Goal: Task Accomplishment & Management: Manage account settings

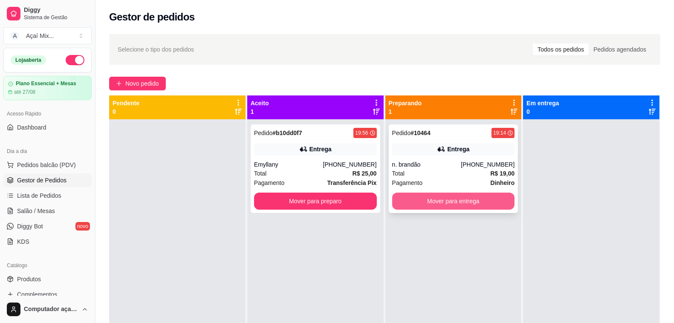
click at [468, 202] on button "Mover para entrega" at bounding box center [453, 201] width 123 height 17
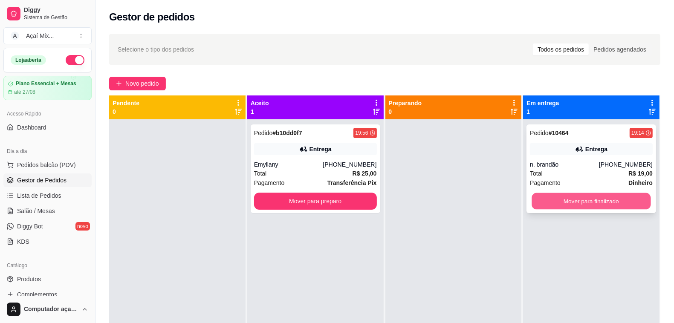
click at [577, 199] on button "Mover para finalizado" at bounding box center [591, 201] width 119 height 17
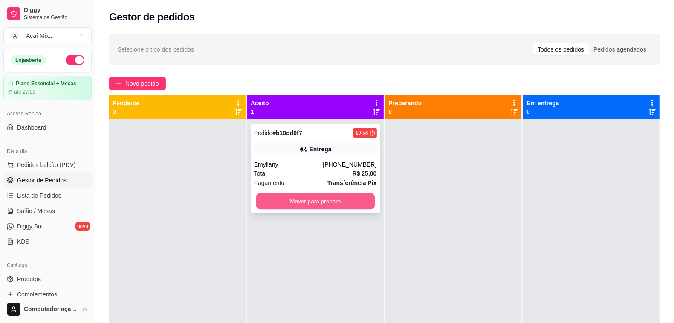
click at [340, 204] on button "Mover para preparo" at bounding box center [315, 201] width 119 height 17
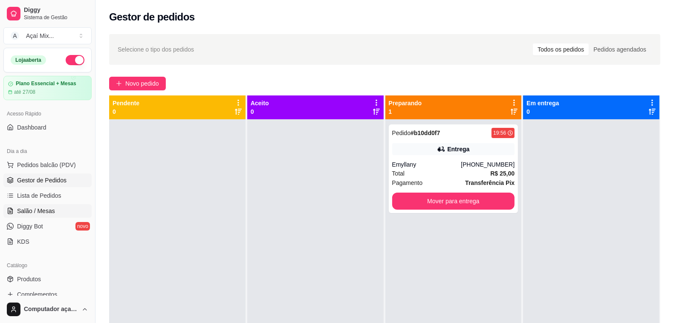
click at [45, 214] on span "Salão / Mesas" at bounding box center [36, 211] width 38 height 9
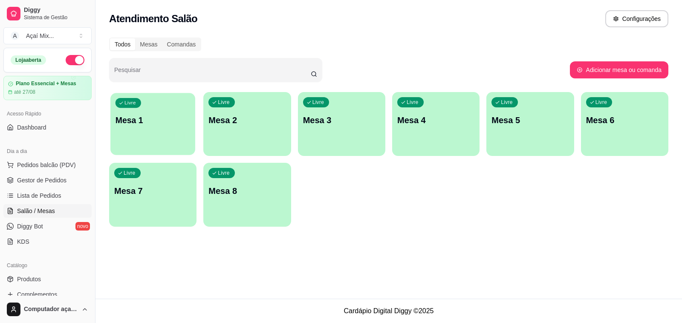
click at [188, 118] on p "Mesa 1" at bounding box center [153, 121] width 75 height 12
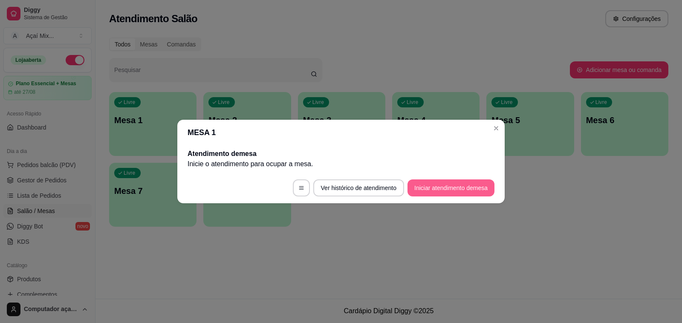
click at [435, 186] on button "Iniciar atendimento de mesa" at bounding box center [450, 187] width 87 height 17
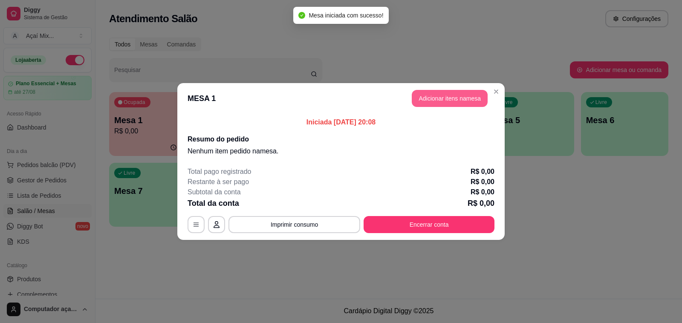
click at [457, 97] on button "Adicionar itens na mesa" at bounding box center [450, 98] width 76 height 17
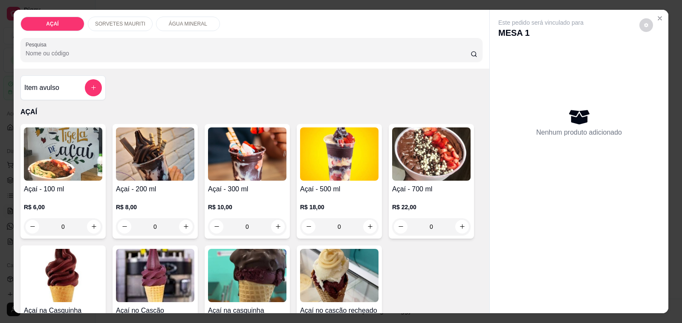
click at [180, 222] on div "0" at bounding box center [155, 226] width 78 height 17
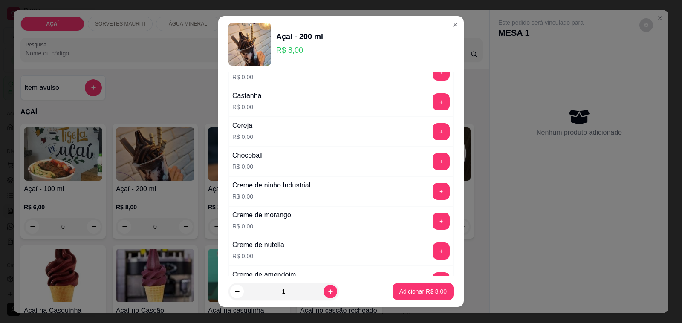
scroll to position [213, 0]
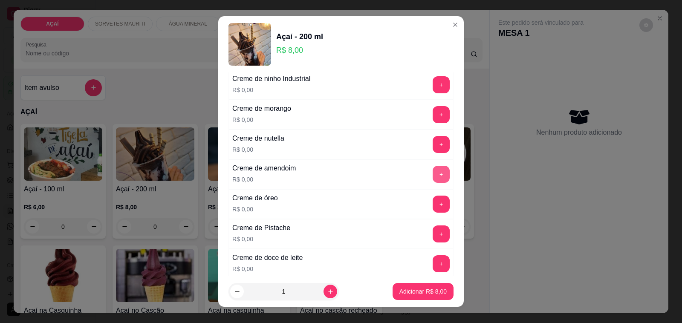
click at [433, 179] on button "+" at bounding box center [441, 174] width 17 height 17
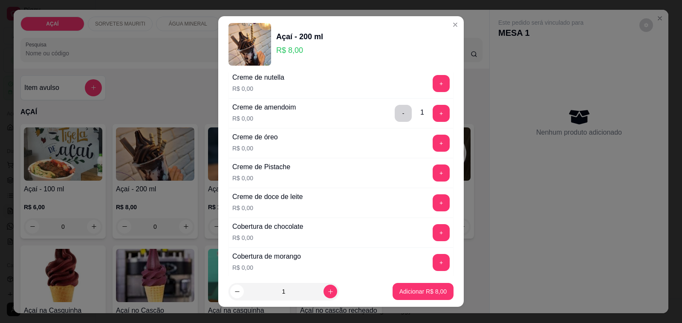
scroll to position [266, 0]
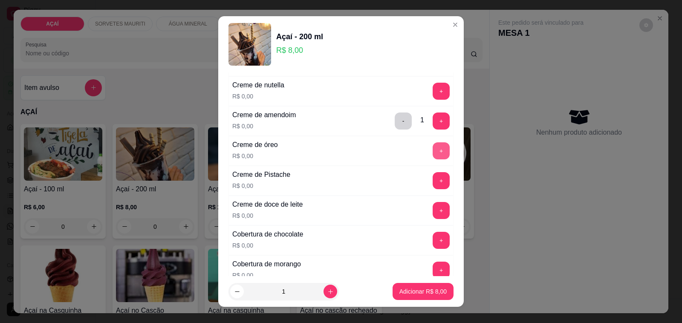
click at [433, 154] on button "+" at bounding box center [441, 150] width 17 height 17
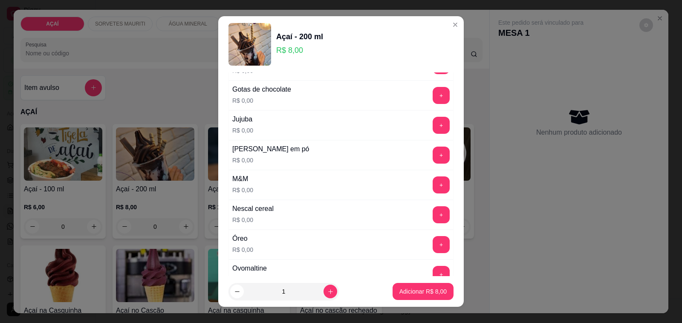
scroll to position [852, 0]
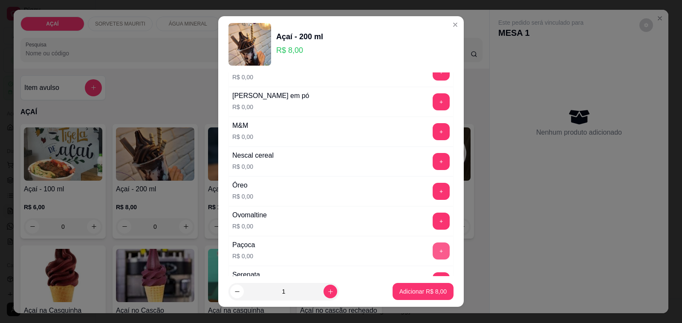
click at [433, 257] on button "+" at bounding box center [441, 251] width 17 height 17
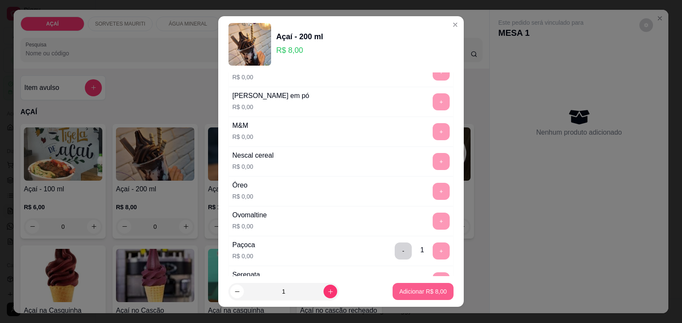
click at [417, 291] on p "Adicionar R$ 8,00" at bounding box center [422, 291] width 47 height 9
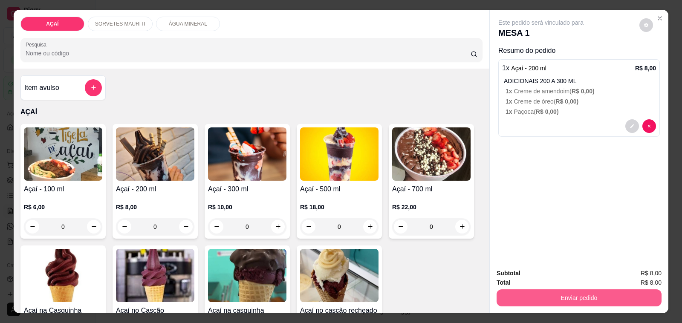
click at [581, 289] on button "Enviar pedido" at bounding box center [579, 297] width 165 height 17
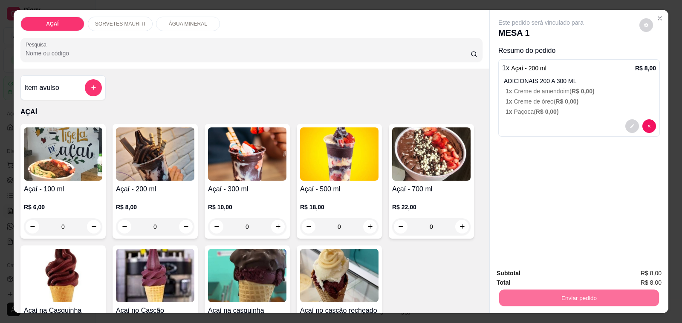
click at [522, 275] on button "Não registrar e enviar pedido" at bounding box center [550, 274] width 86 height 16
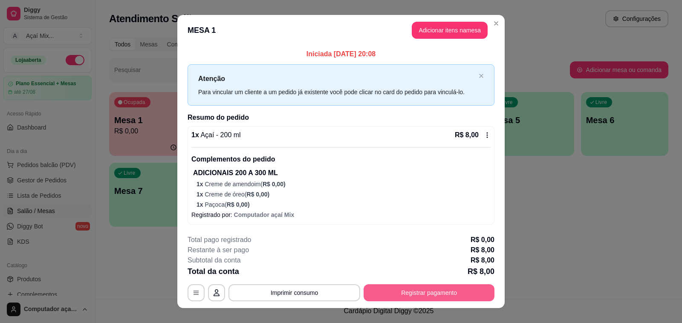
click at [401, 292] on button "Registrar pagamento" at bounding box center [429, 292] width 131 height 17
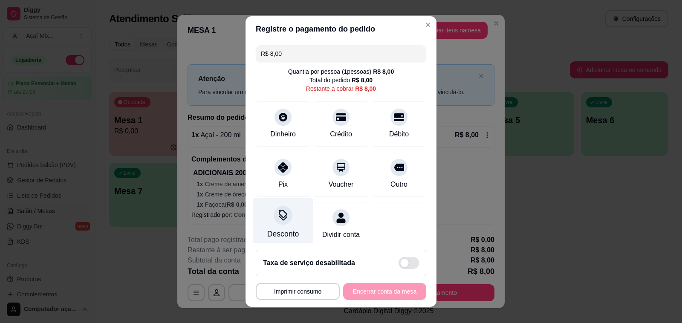
scroll to position [18, 0]
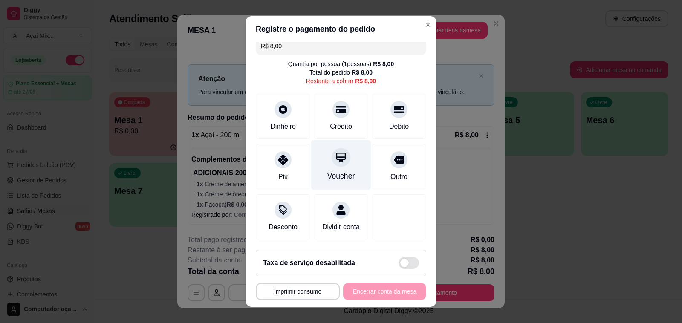
click at [338, 147] on div "Voucher" at bounding box center [341, 165] width 60 height 50
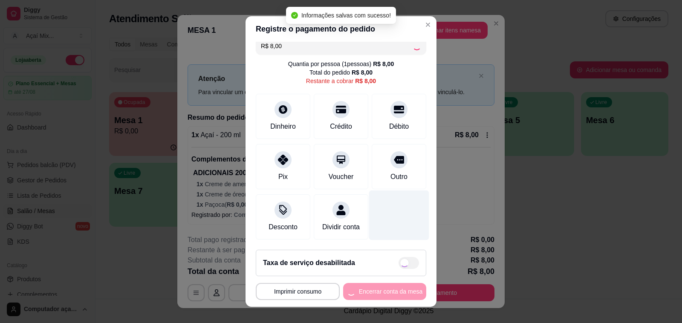
type input "R$ 0,00"
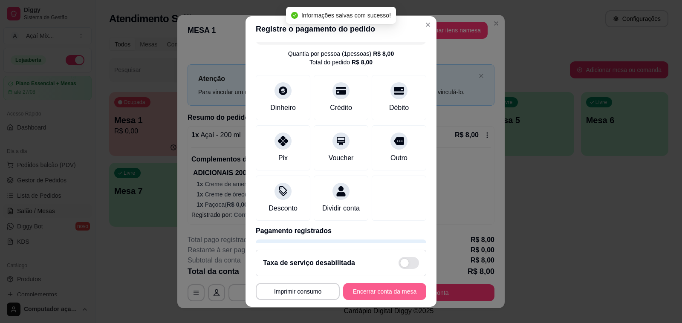
click at [389, 297] on button "Encerrar conta da mesa" at bounding box center [384, 291] width 83 height 17
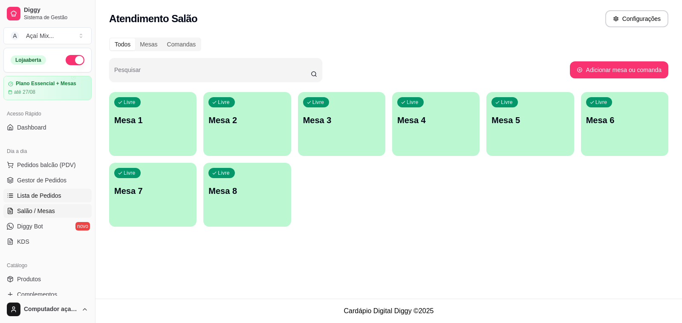
click at [29, 196] on span "Lista de Pedidos" at bounding box center [39, 195] width 44 height 9
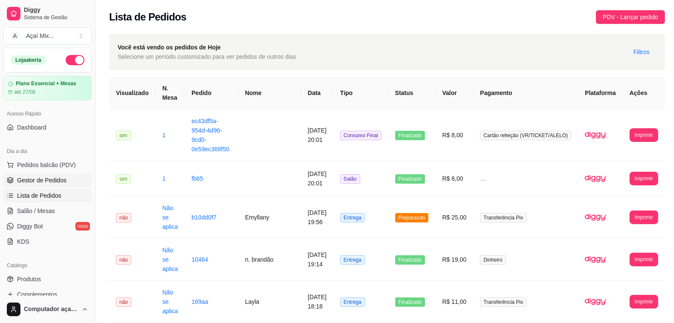
click at [43, 179] on span "Gestor de Pedidos" at bounding box center [41, 180] width 49 height 9
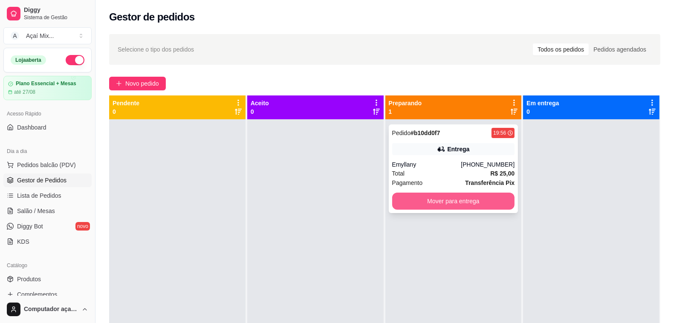
click at [435, 205] on button "Mover para entrega" at bounding box center [453, 201] width 123 height 17
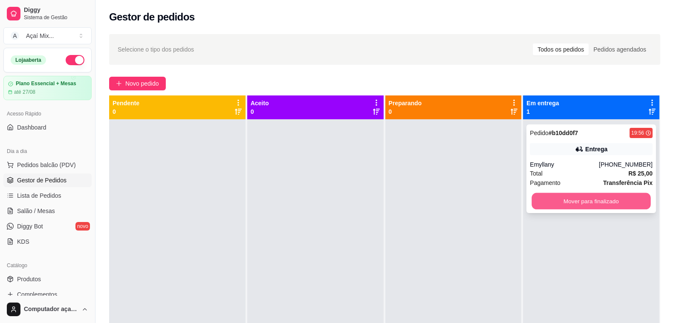
click at [597, 202] on button "Mover para finalizado" at bounding box center [591, 201] width 119 height 17
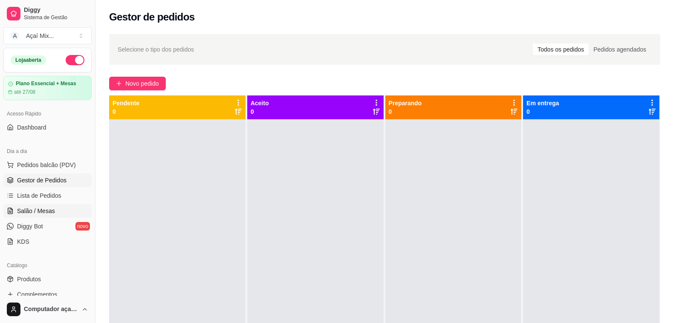
click at [54, 211] on link "Salão / Mesas" at bounding box center [47, 211] width 88 height 14
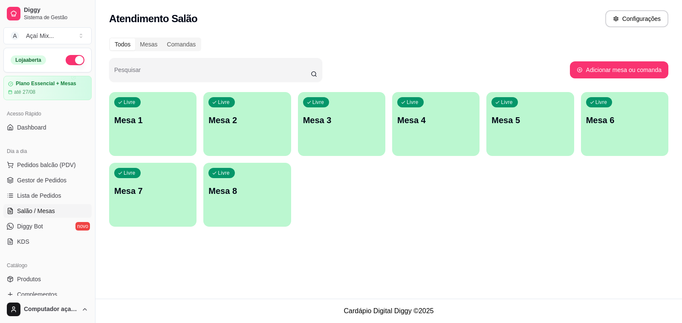
click at [153, 107] on div "Livre Mesa 1" at bounding box center [152, 119] width 87 height 54
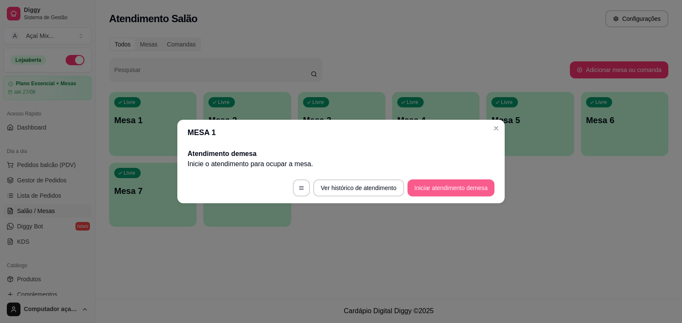
click at [438, 190] on button "Iniciar atendimento de mesa" at bounding box center [450, 187] width 87 height 17
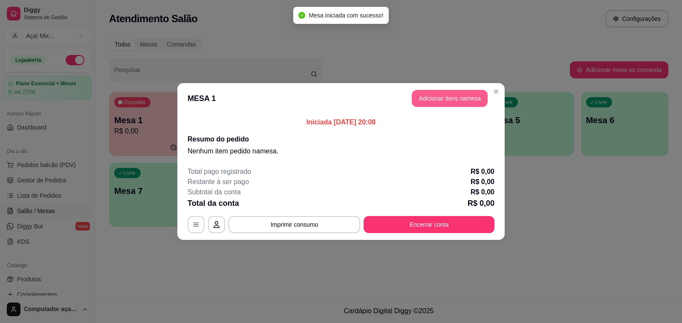
click at [451, 103] on button "Adicionar itens na mesa" at bounding box center [450, 98] width 76 height 17
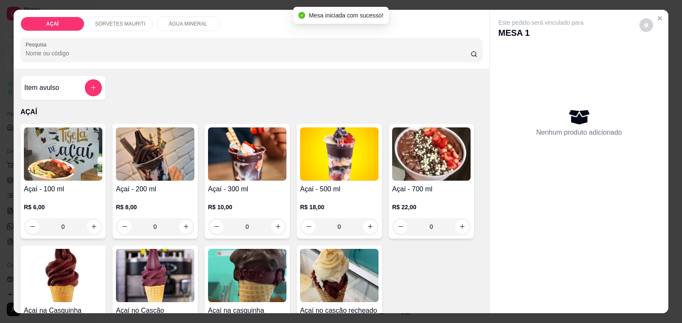
click at [271, 222] on div "0" at bounding box center [247, 226] width 78 height 17
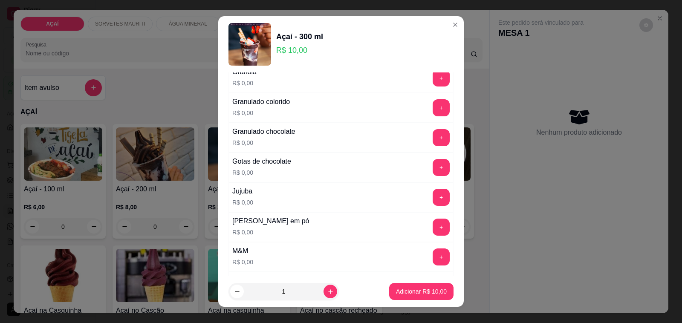
scroll to position [746, 0]
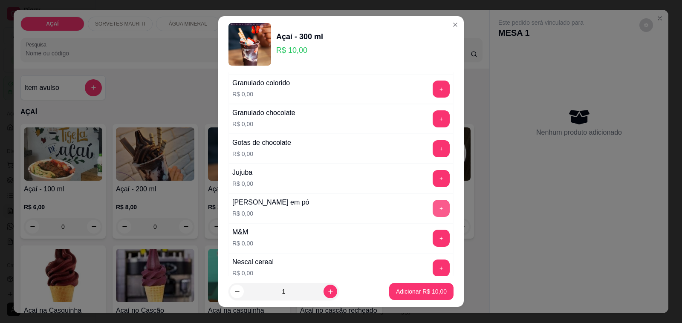
click at [433, 212] on button "+" at bounding box center [441, 208] width 17 height 17
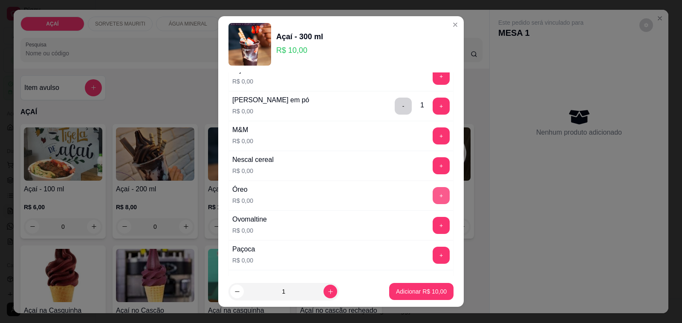
scroll to position [852, 0]
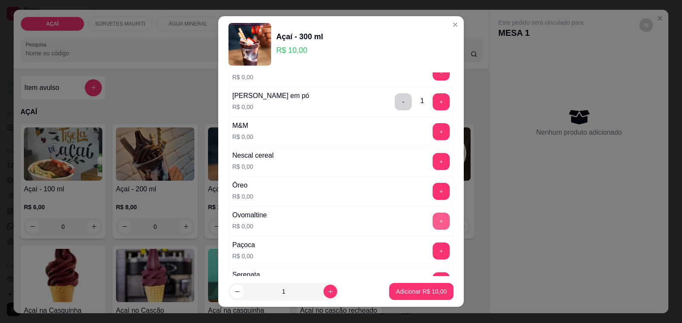
click at [433, 222] on button "+" at bounding box center [441, 221] width 17 height 17
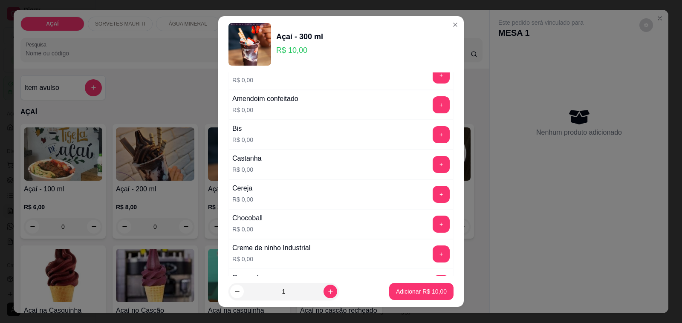
scroll to position [160, 0]
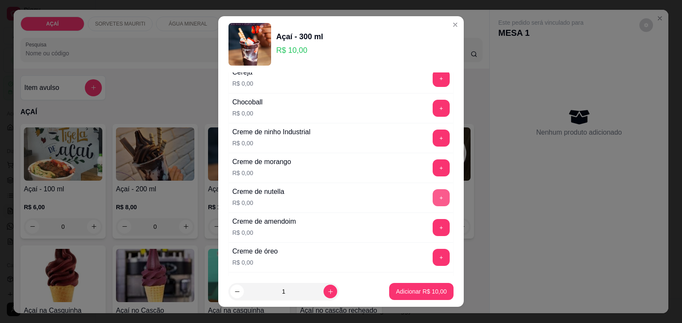
click at [433, 196] on button "+" at bounding box center [441, 197] width 17 height 17
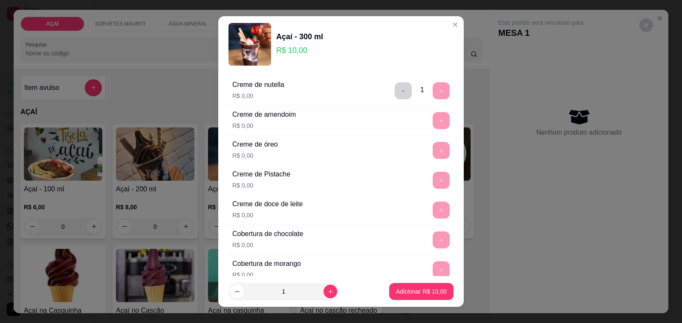
scroll to position [426, 0]
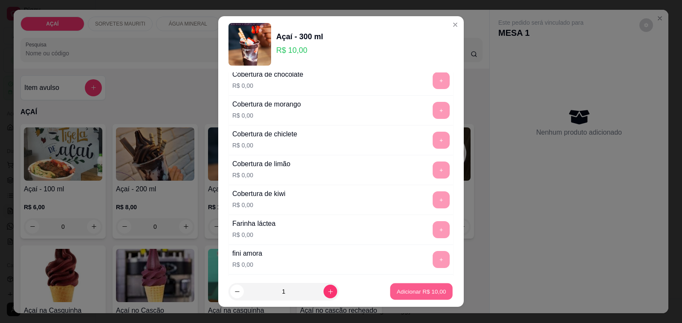
click at [420, 295] on p "Adicionar R$ 10,00" at bounding box center [421, 291] width 49 height 8
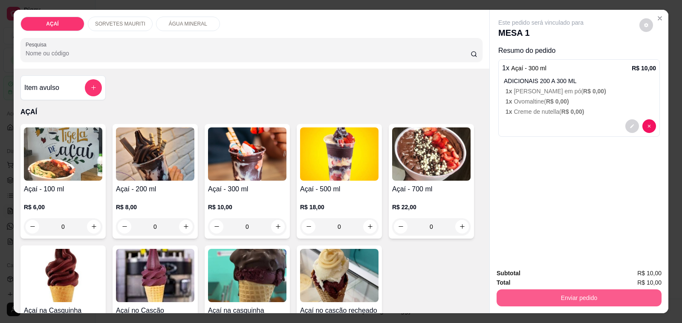
click at [525, 291] on button "Enviar pedido" at bounding box center [579, 297] width 165 height 17
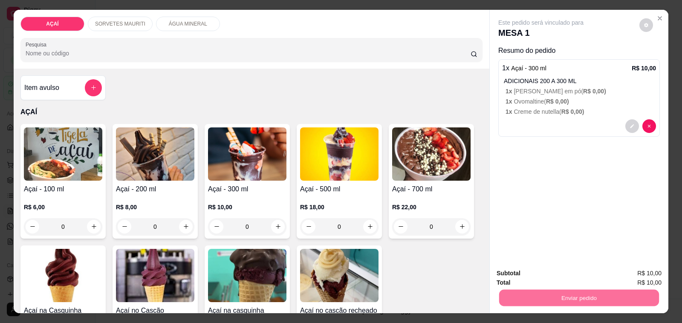
click at [545, 267] on button "Não registrar e enviar pedido" at bounding box center [550, 273] width 86 height 16
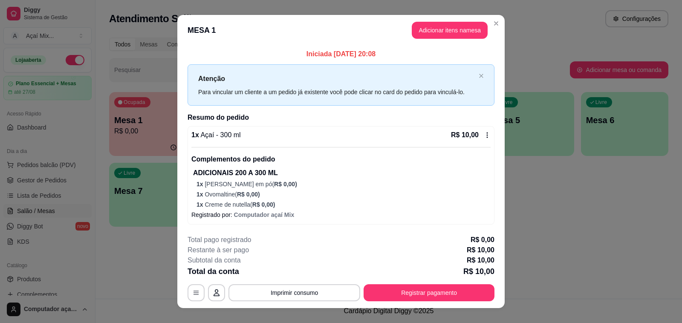
click at [435, 288] on button "Registrar pagamento" at bounding box center [429, 292] width 131 height 17
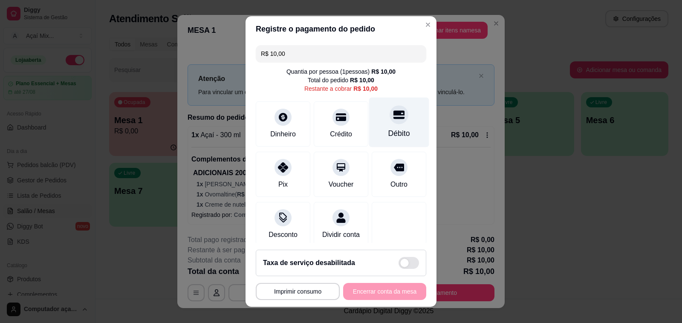
click at [396, 122] on div "Débito" at bounding box center [399, 123] width 60 height 50
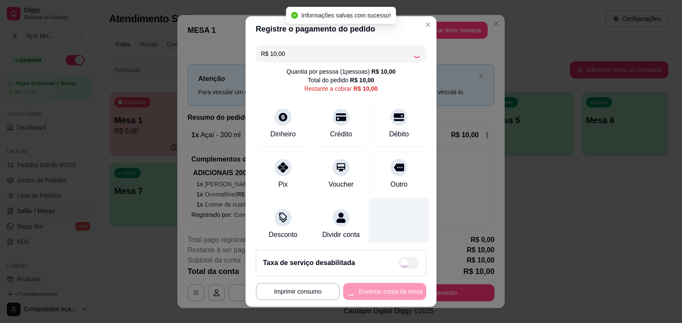
type input "R$ 0,00"
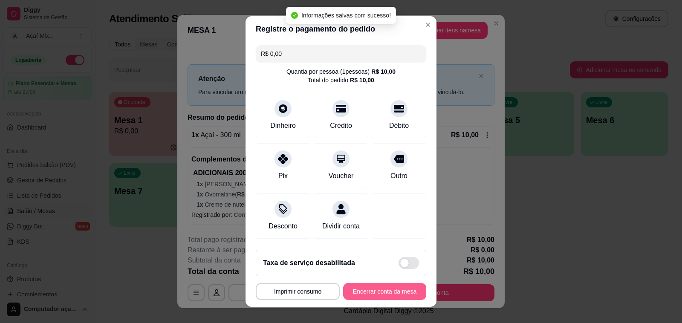
click at [390, 298] on button "Encerrar conta da mesa" at bounding box center [384, 291] width 83 height 17
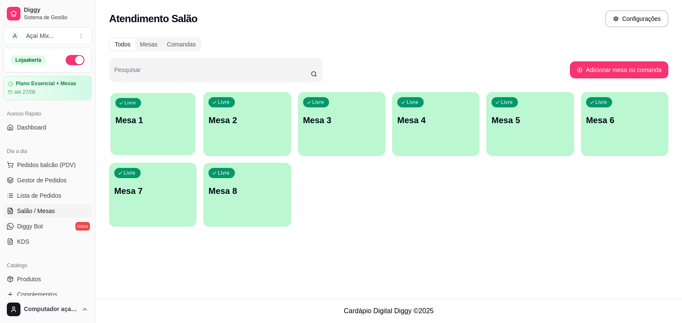
click at [122, 115] on p "Mesa 1" at bounding box center [153, 121] width 75 height 12
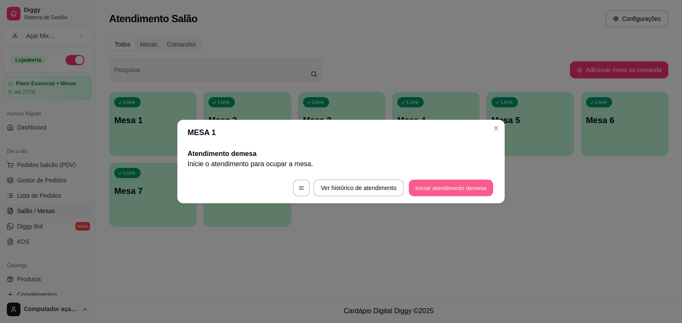
click at [417, 188] on button "Iniciar atendimento de mesa" at bounding box center [451, 188] width 84 height 17
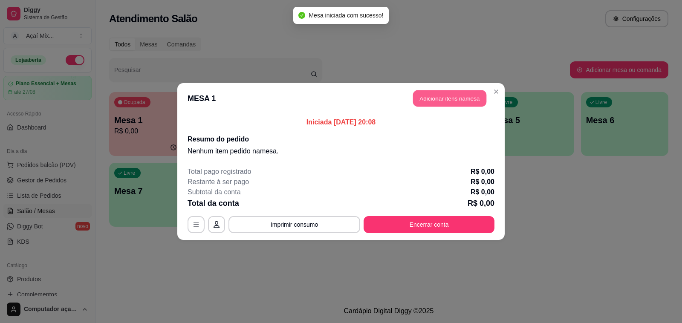
click at [458, 103] on button "Adicionar itens na mesa" at bounding box center [449, 98] width 73 height 17
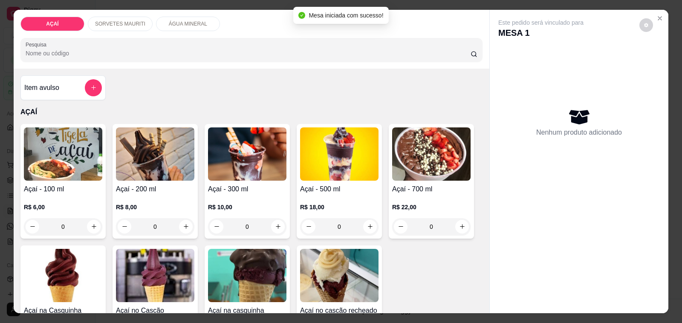
click at [123, 186] on h4 "Açaí - 200 ml" at bounding box center [155, 189] width 78 height 10
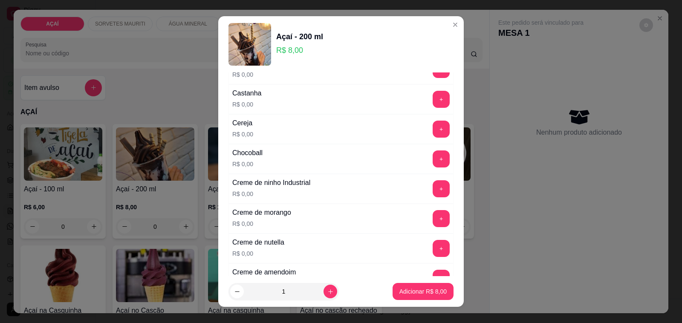
scroll to position [53, 0]
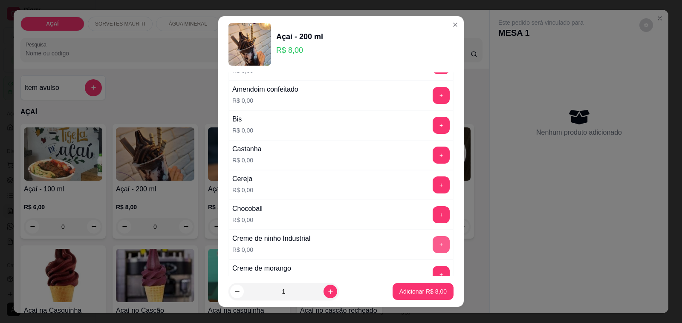
click at [433, 249] on button "+" at bounding box center [441, 244] width 17 height 17
click at [433, 156] on button "+" at bounding box center [441, 155] width 17 height 17
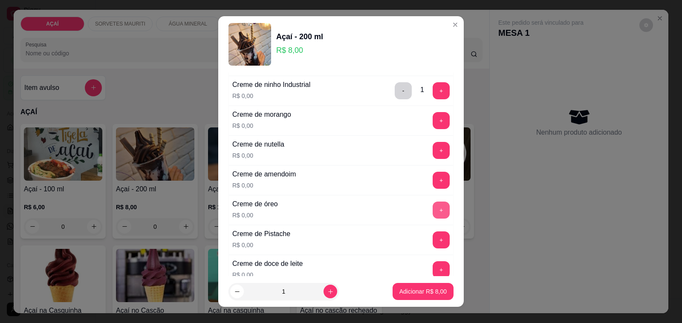
scroll to position [266, 0]
click at [433, 153] on button "+" at bounding box center [441, 150] width 17 height 17
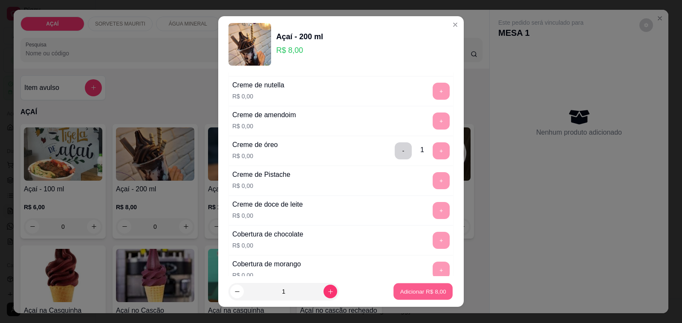
click at [412, 293] on p "Adicionar R$ 8,00" at bounding box center [423, 291] width 46 height 8
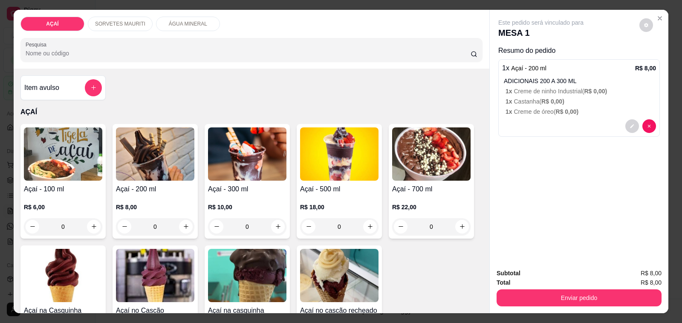
click at [147, 203] on p "R$ 8,00" at bounding box center [155, 207] width 78 height 9
click at [584, 97] on p "1 x Castanha ( R$ 0,00 )" at bounding box center [581, 101] width 150 height 9
click at [522, 126] on div at bounding box center [579, 126] width 154 height 14
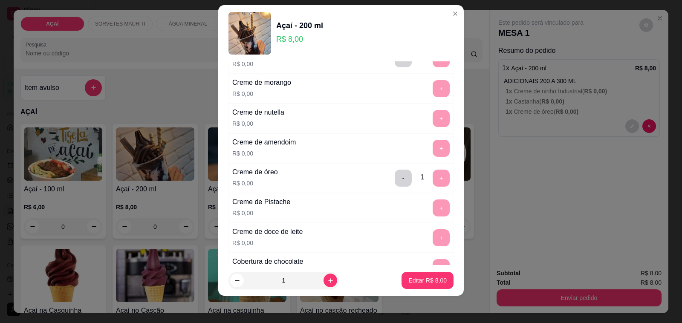
scroll to position [240, 0]
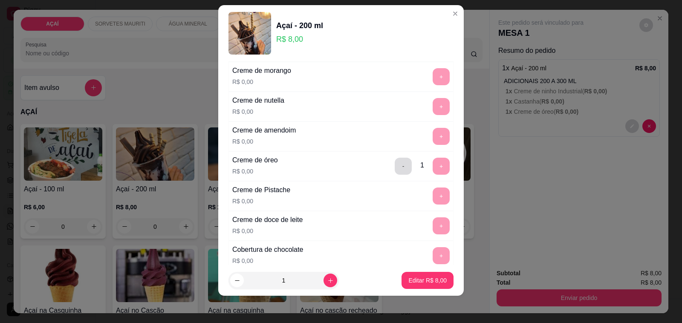
click at [395, 165] on button "-" at bounding box center [403, 166] width 17 height 17
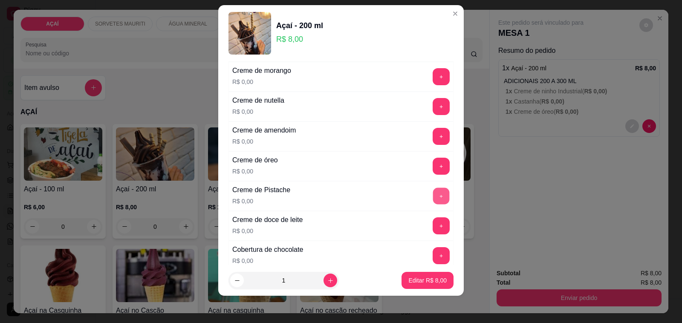
click at [433, 198] on button "+" at bounding box center [441, 196] width 17 height 17
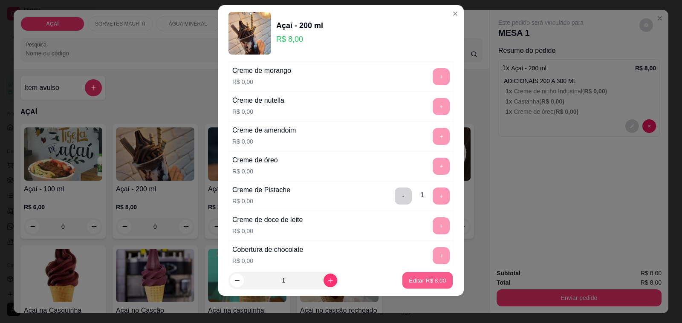
click at [422, 288] on button "Editar R$ 8,00" at bounding box center [427, 280] width 50 height 17
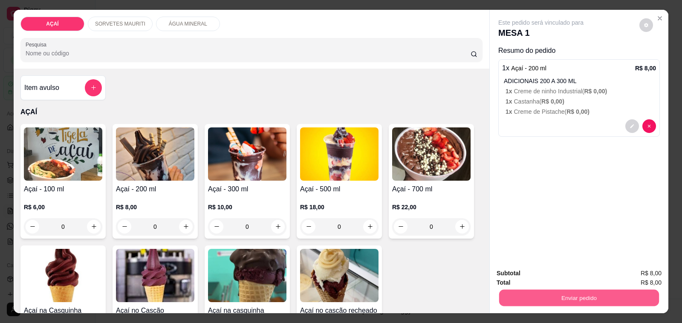
click at [530, 296] on button "Enviar pedido" at bounding box center [579, 298] width 160 height 17
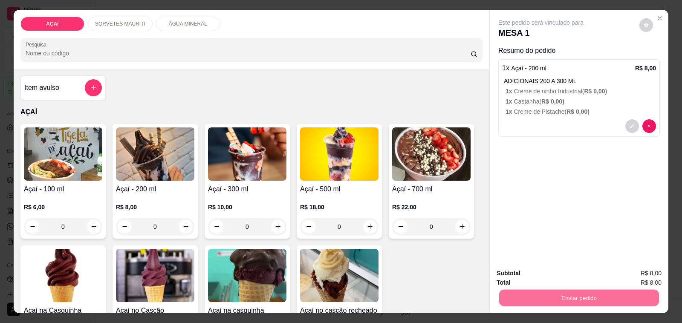
click at [553, 270] on button "Não registrar e enviar pedido" at bounding box center [550, 274] width 86 height 16
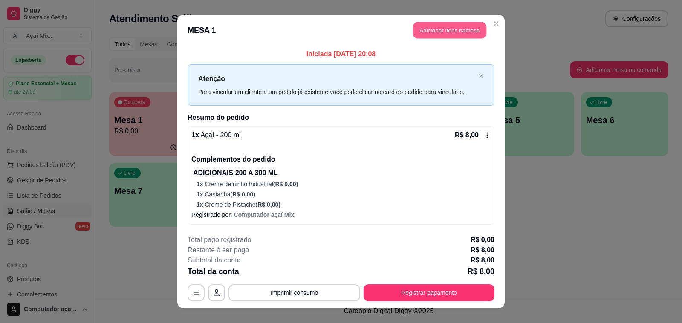
click at [464, 24] on button "Adicionar itens na mesa" at bounding box center [449, 30] width 73 height 17
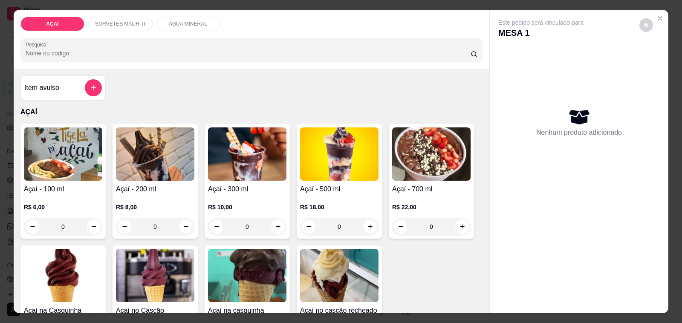
click at [172, 203] on p "R$ 8,00" at bounding box center [155, 207] width 78 height 9
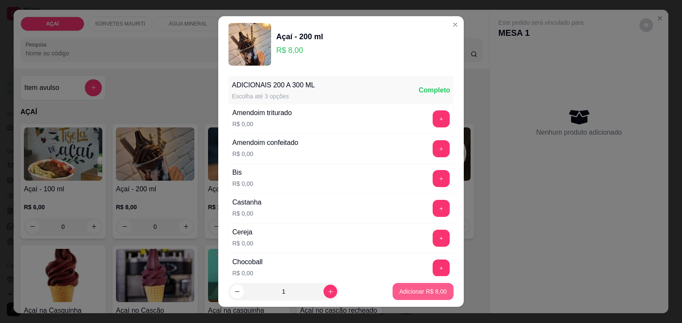
click at [408, 291] on p "Adicionar R$ 8,00" at bounding box center [422, 291] width 47 height 9
type input "1"
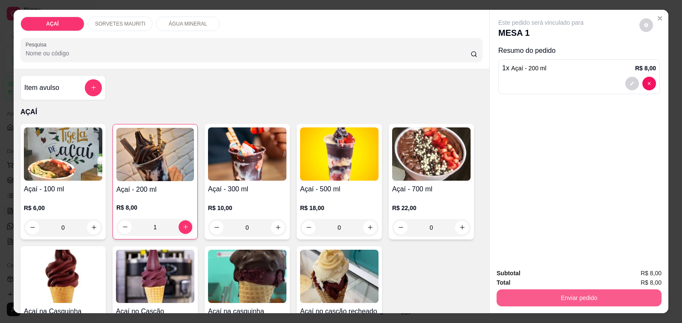
click at [517, 295] on button "Enviar pedido" at bounding box center [579, 297] width 165 height 17
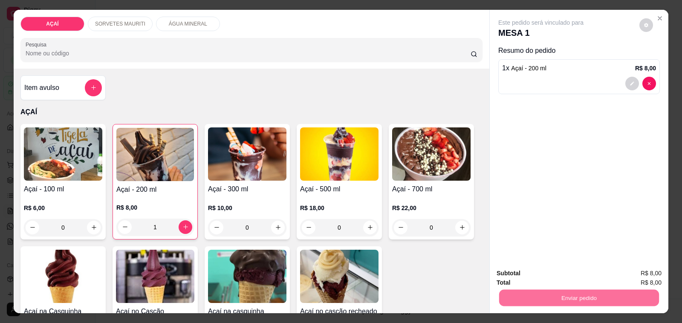
click at [510, 272] on button "Não registrar e enviar pedido" at bounding box center [550, 274] width 86 height 16
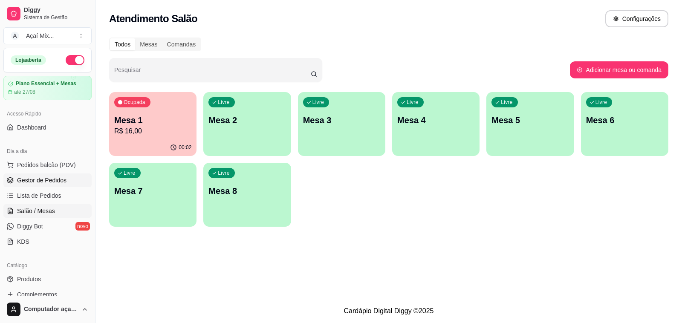
click at [44, 177] on span "Gestor de Pedidos" at bounding box center [41, 180] width 49 height 9
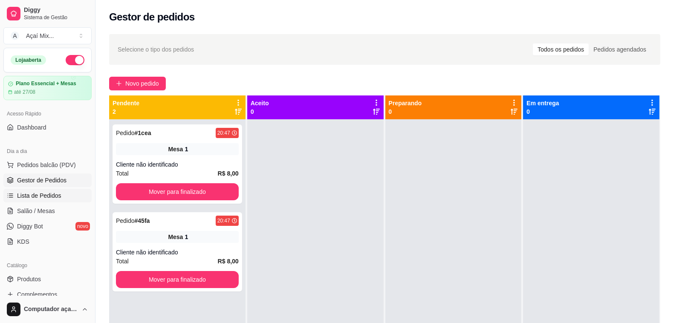
click at [65, 199] on link "Lista de Pedidos" at bounding box center [47, 196] width 88 height 14
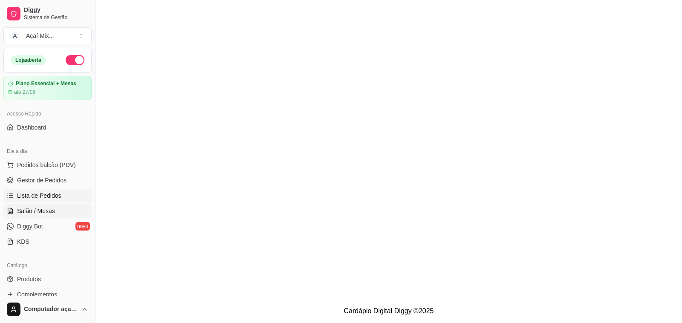
click at [65, 207] on link "Salão / Mesas" at bounding box center [47, 211] width 88 height 14
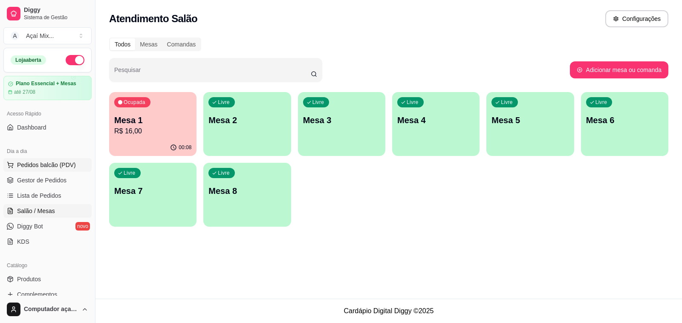
click at [61, 165] on span "Pedidos balcão (PDV)" at bounding box center [46, 165] width 59 height 9
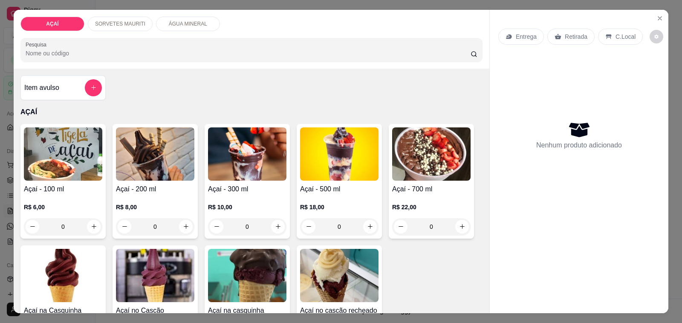
click at [275, 194] on div "R$ 10,00 0" at bounding box center [247, 214] width 78 height 41
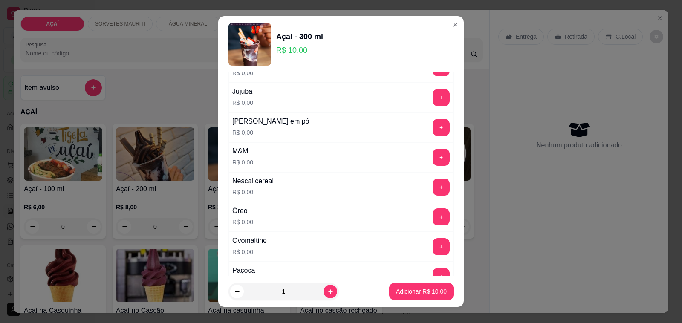
scroll to position [826, 0]
click at [433, 136] on button "+" at bounding box center [441, 128] width 17 height 17
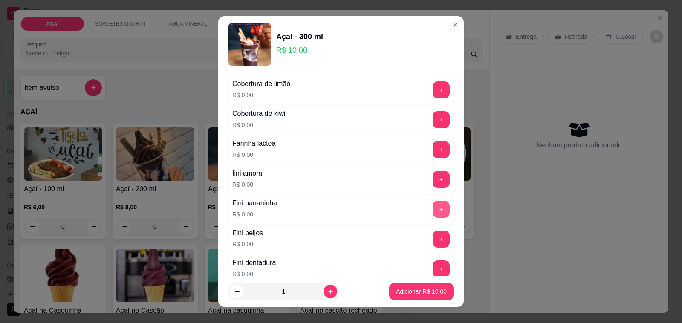
scroll to position [453, 0]
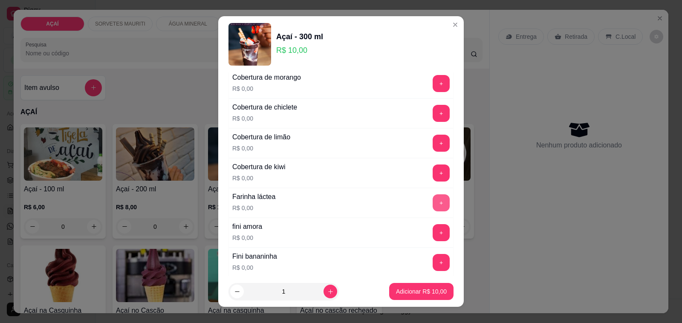
click at [433, 203] on button "+" at bounding box center [441, 202] width 17 height 17
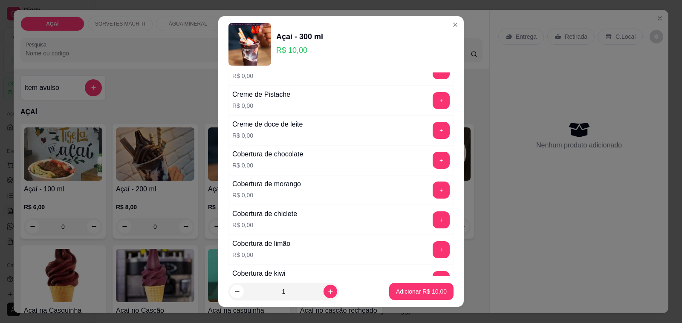
scroll to position [240, 0]
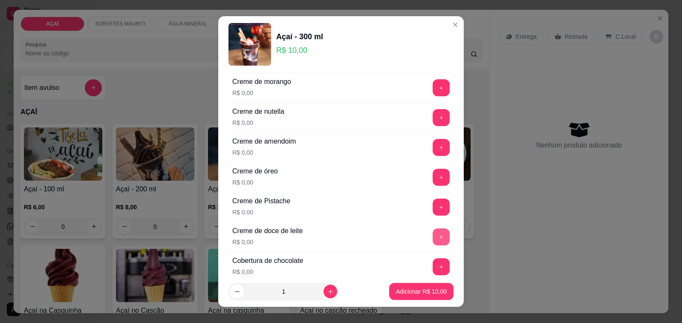
click at [433, 235] on button "+" at bounding box center [441, 236] width 17 height 17
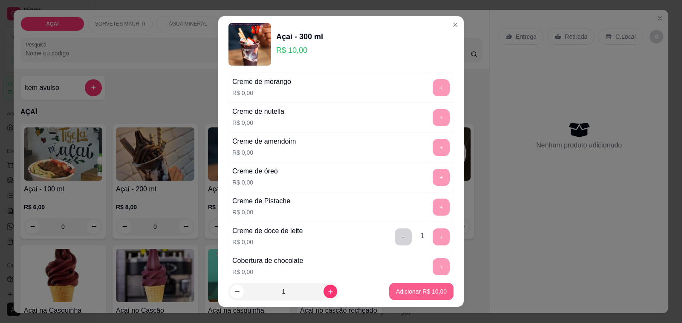
click at [418, 288] on p "Adicionar R$ 10,00" at bounding box center [421, 291] width 51 height 9
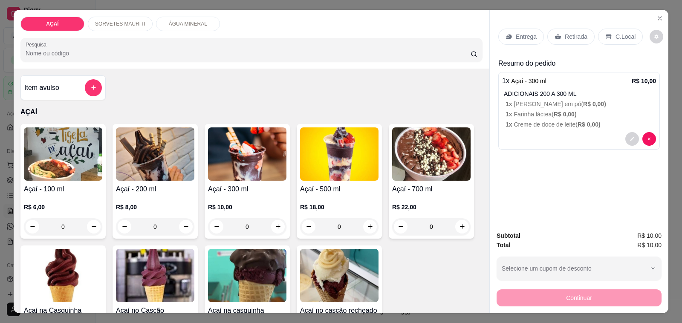
click at [244, 203] on p "R$ 10,00" at bounding box center [247, 207] width 78 height 9
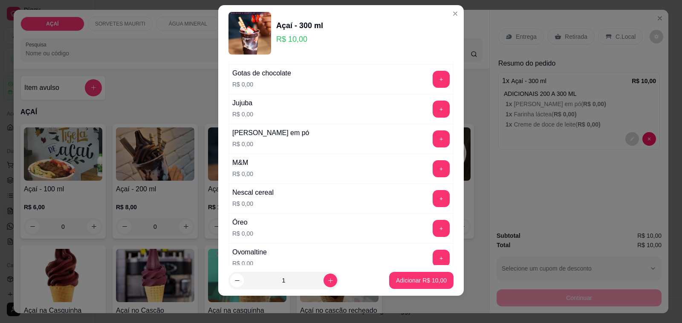
scroll to position [799, 0]
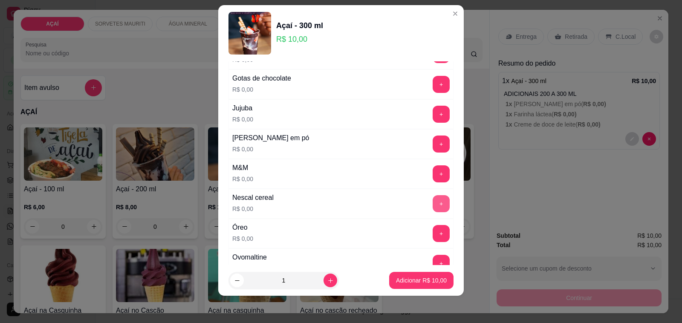
click at [433, 210] on button "+" at bounding box center [441, 203] width 17 height 17
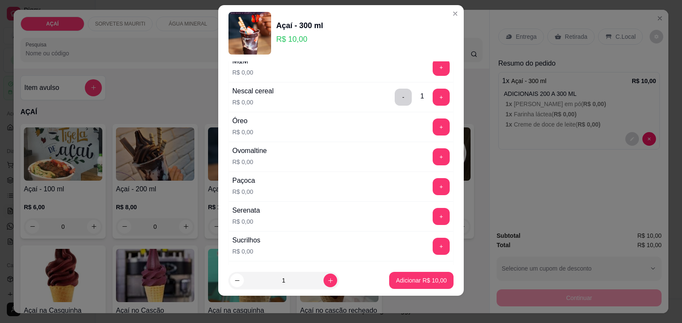
scroll to position [852, 0]
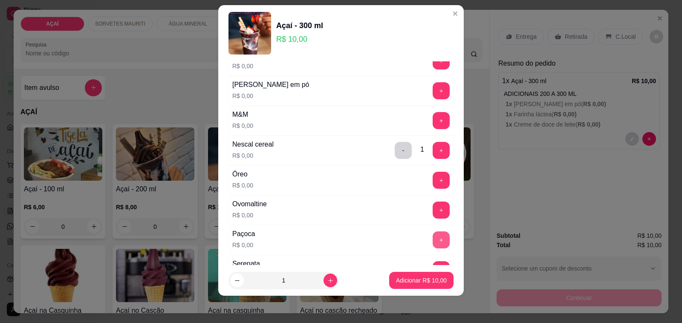
click at [433, 243] on button "+" at bounding box center [441, 239] width 17 height 17
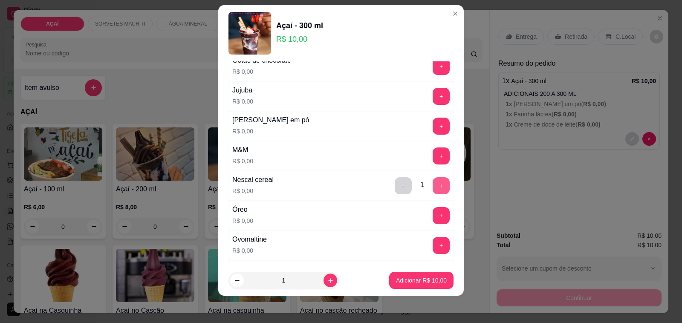
scroll to position [799, 0]
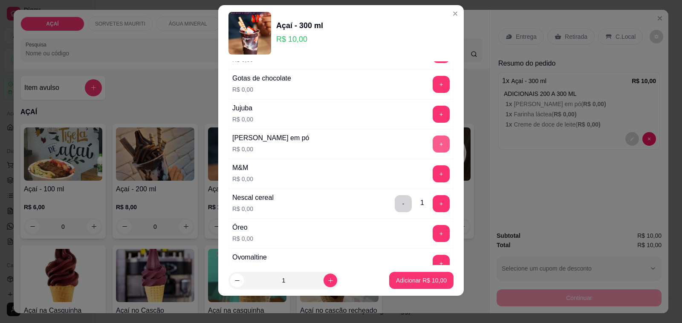
click at [433, 150] on button "+" at bounding box center [441, 144] width 17 height 17
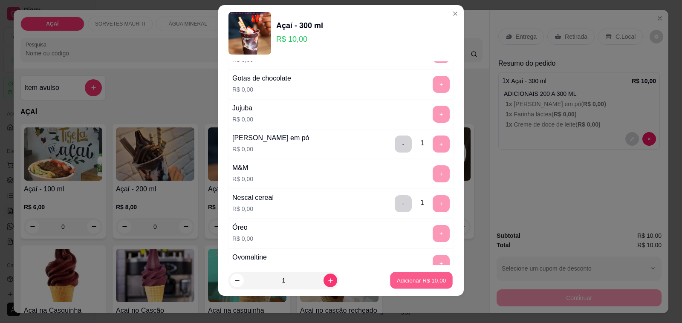
click at [410, 282] on p "Adicionar R$ 10,00" at bounding box center [421, 280] width 49 height 8
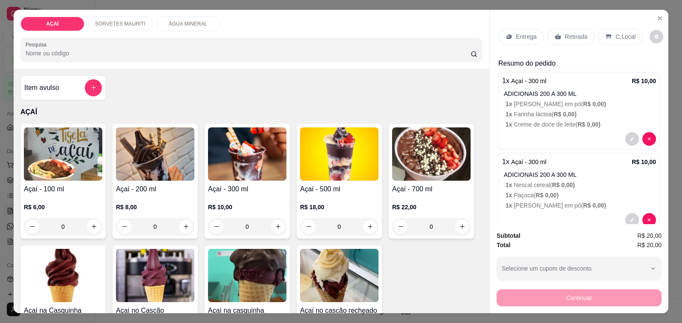
click at [511, 32] on div "Entrega" at bounding box center [521, 37] width 46 height 16
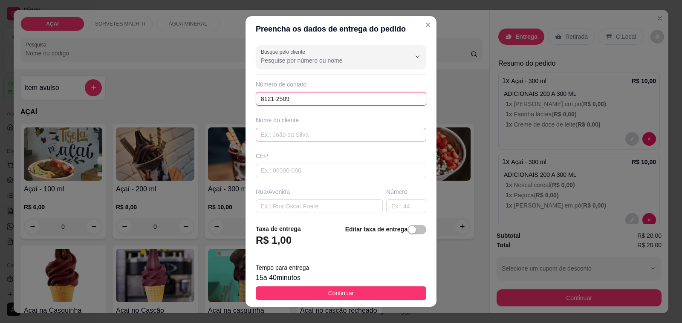
type input "8121-2509"
click at [321, 129] on input "text" at bounding box center [341, 135] width 170 height 14
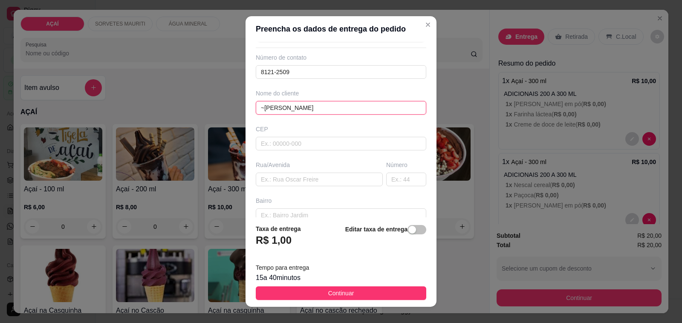
scroll to position [53, 0]
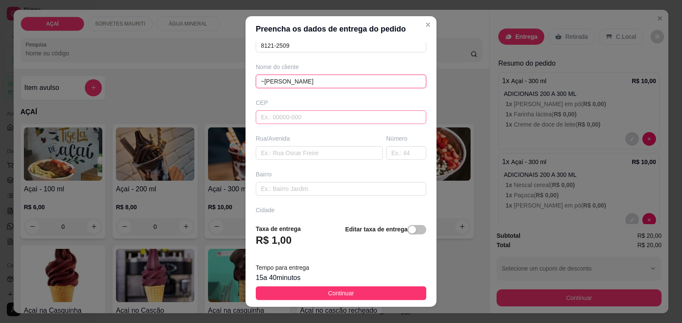
type input "~[PERSON_NAME]"
click at [312, 121] on input "text" at bounding box center [341, 117] width 170 height 14
type input "57520000"
type input "Maravilha"
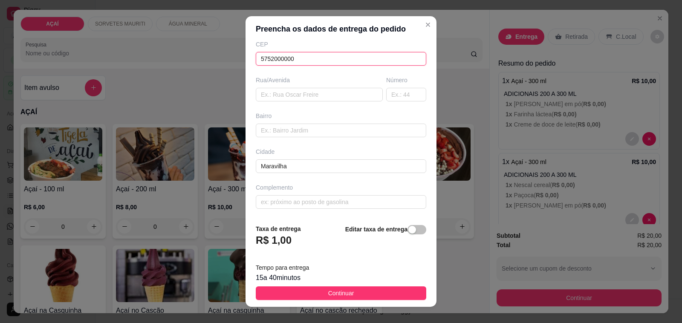
scroll to position [11, 0]
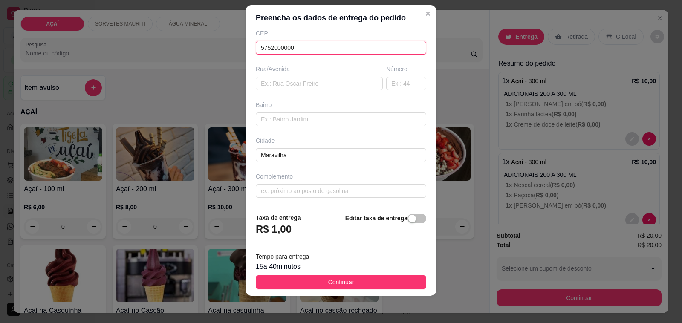
type input "5752000000"
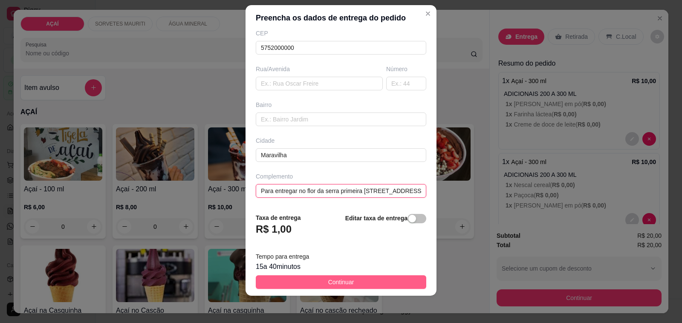
type input "Para entregar no flor da serra primeira [STREET_ADDRESS]"
click at [341, 280] on span "Continuar" at bounding box center [341, 281] width 26 height 9
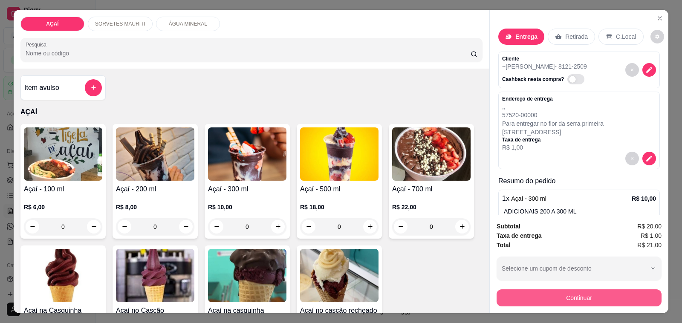
click at [537, 294] on button "Continuar" at bounding box center [579, 297] width 165 height 17
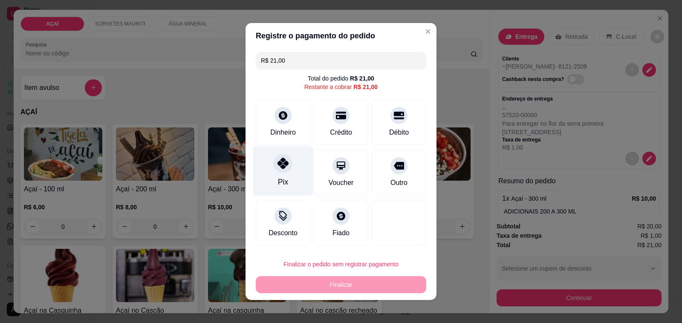
click at [262, 165] on div "Pix" at bounding box center [283, 171] width 60 height 50
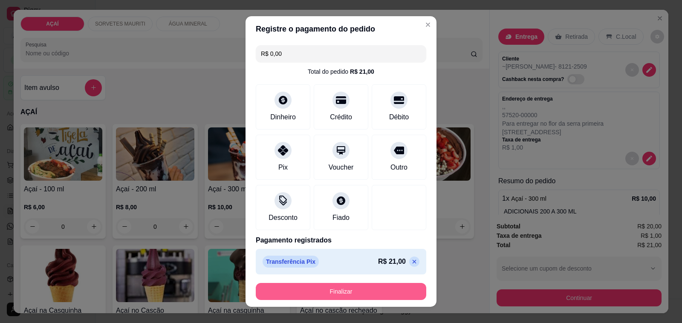
click at [340, 294] on button "Finalizar" at bounding box center [341, 291] width 170 height 17
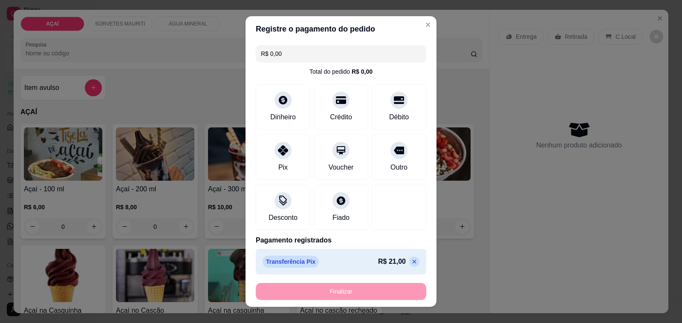
type input "-R$ 21,00"
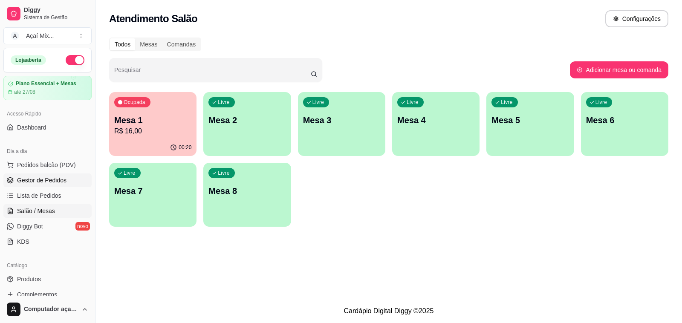
click at [29, 182] on span "Gestor de Pedidos" at bounding box center [41, 180] width 49 height 9
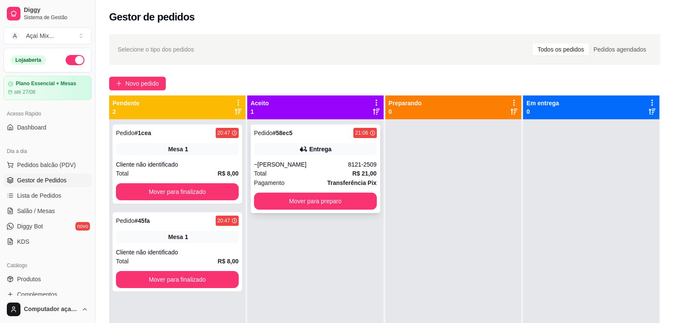
click at [308, 163] on div "~[PERSON_NAME]" at bounding box center [301, 164] width 94 height 9
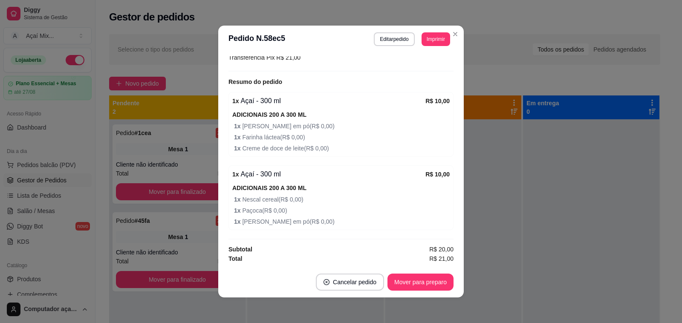
scroll to position [222, 0]
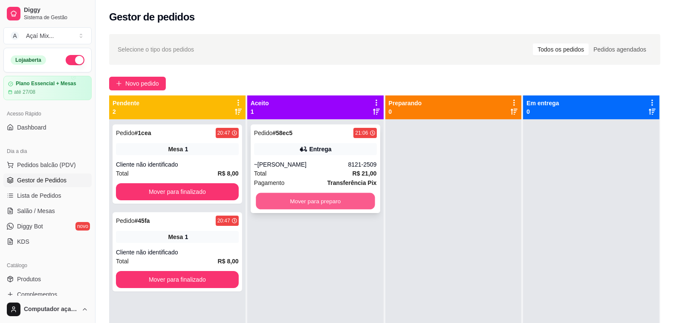
click at [276, 207] on button "Mover para preparo" at bounding box center [315, 201] width 119 height 17
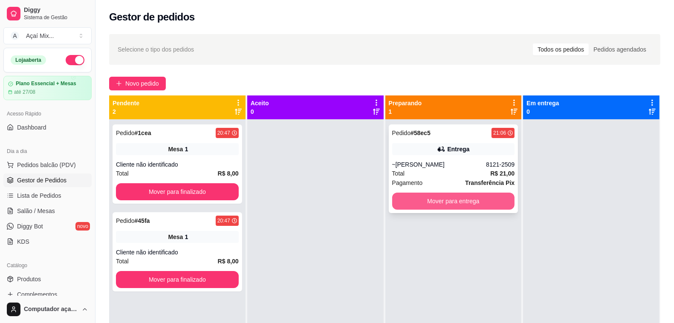
click at [447, 201] on button "Mover para entrega" at bounding box center [453, 201] width 123 height 17
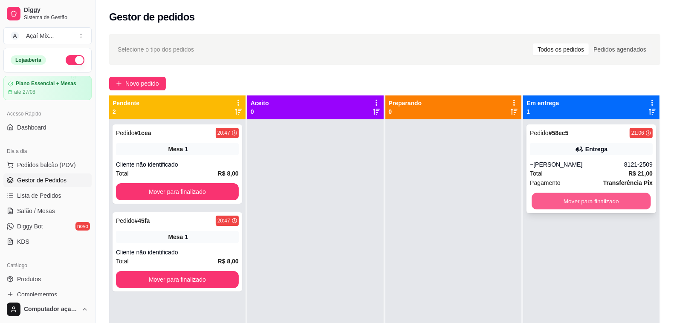
click at [548, 197] on button "Mover para finalizado" at bounding box center [591, 201] width 119 height 17
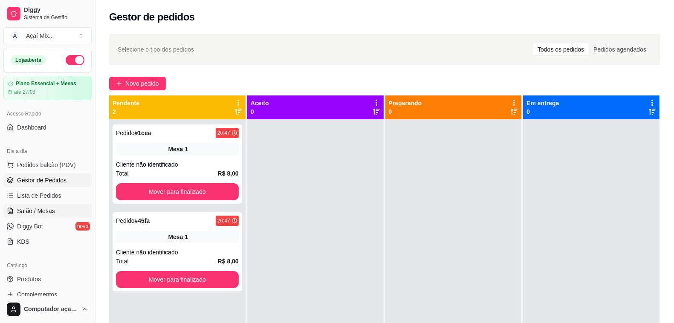
click at [41, 212] on span "Salão / Mesas" at bounding box center [36, 211] width 38 height 9
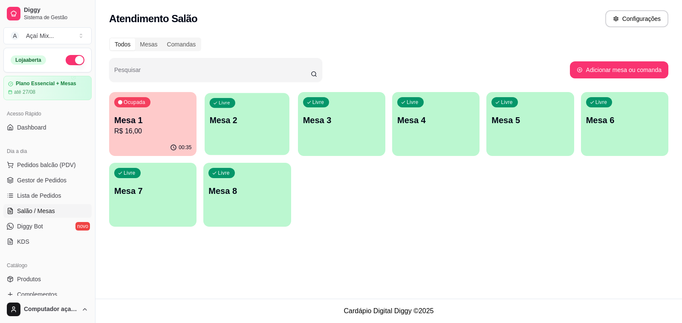
click at [221, 146] on div "button" at bounding box center [247, 150] width 85 height 10
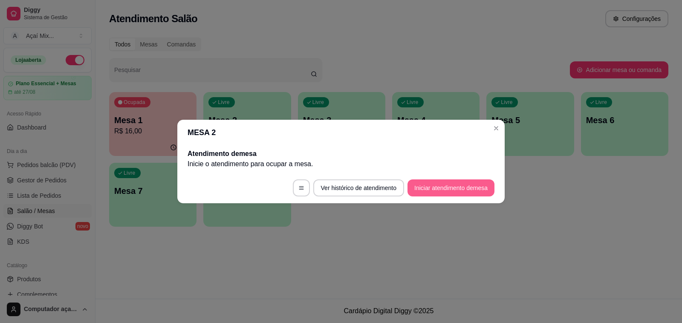
click at [454, 187] on button "Iniciar atendimento de mesa" at bounding box center [450, 187] width 87 height 17
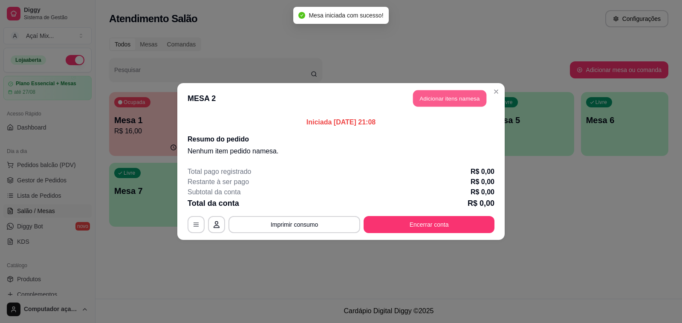
click at [454, 101] on button "Adicionar itens na mesa" at bounding box center [449, 98] width 73 height 17
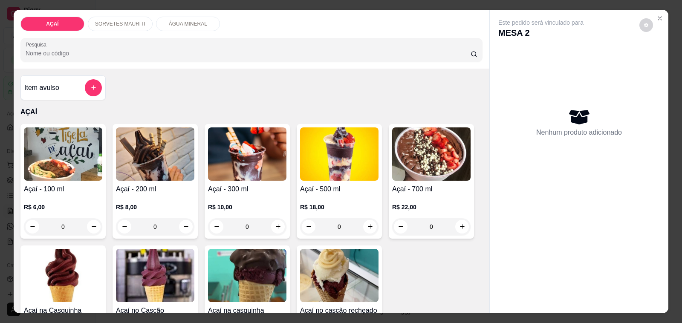
click at [143, 205] on p "R$ 8,00" at bounding box center [155, 207] width 78 height 9
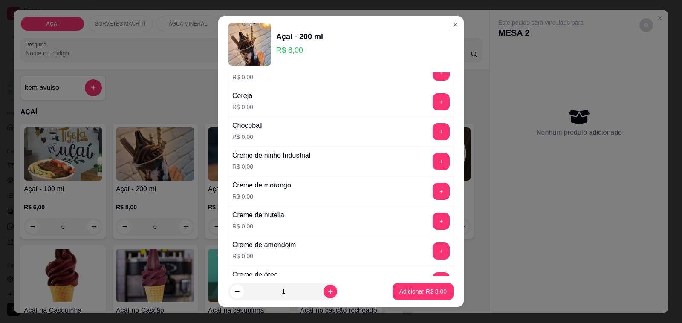
scroll to position [160, 0]
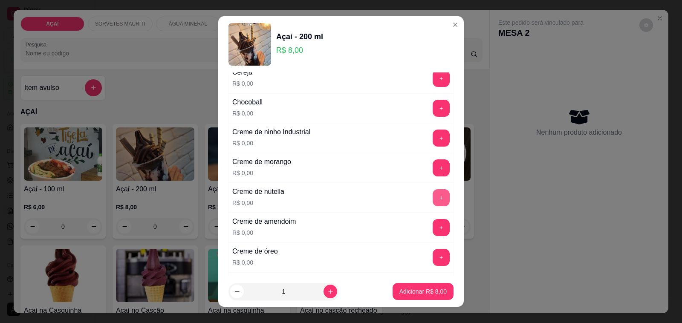
click at [433, 201] on button "+" at bounding box center [441, 197] width 17 height 17
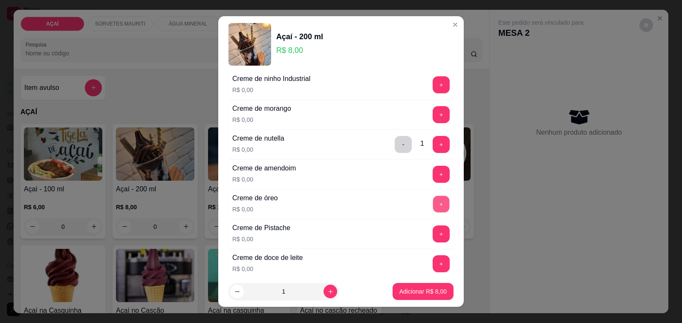
click at [433, 205] on button "+" at bounding box center [441, 204] width 17 height 17
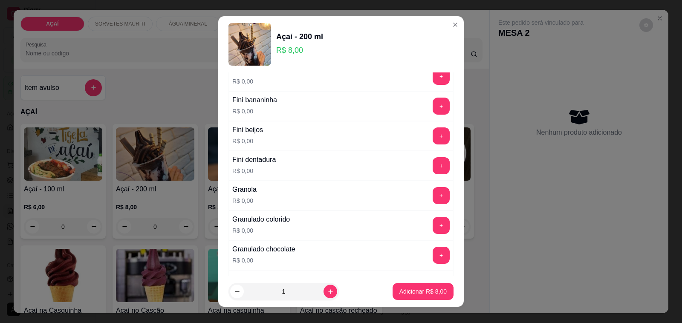
scroll to position [586, 0]
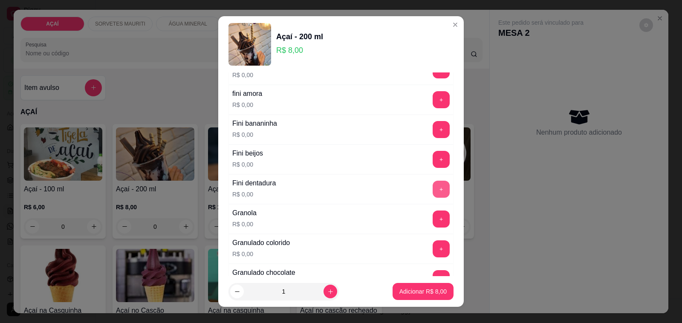
click at [433, 188] on button "+" at bounding box center [441, 189] width 17 height 17
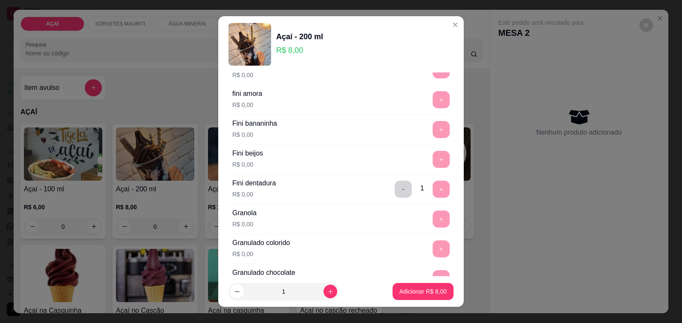
click at [427, 282] on footer "1 Adicionar R$ 8,00" at bounding box center [341, 291] width 246 height 31
click at [425, 289] on p "Adicionar R$ 8,00" at bounding box center [422, 291] width 47 height 9
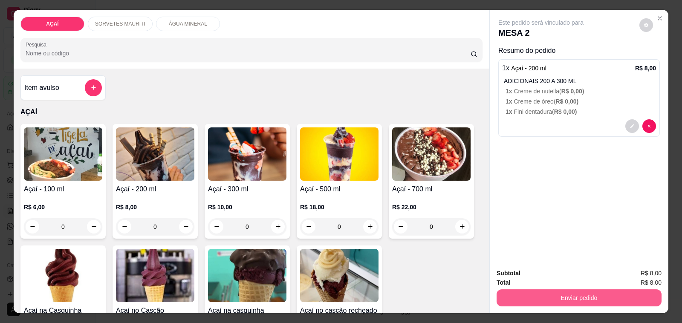
click at [523, 289] on button "Enviar pedido" at bounding box center [579, 297] width 165 height 17
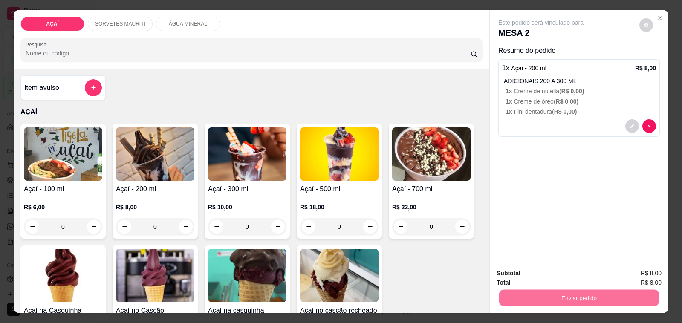
click at [534, 274] on button "Não registrar e enviar pedido" at bounding box center [550, 274] width 86 height 16
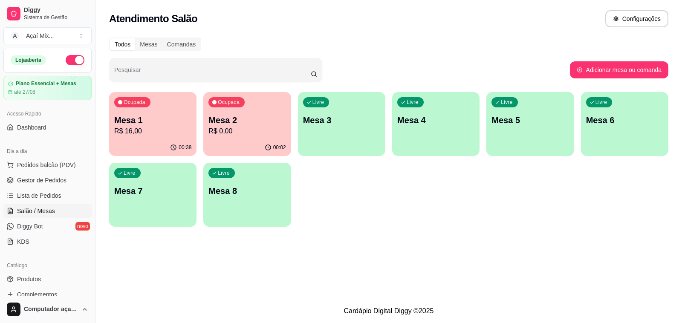
click at [237, 113] on div "Ocupada Mesa 2 R$ 0,00" at bounding box center [246, 115] width 87 height 47
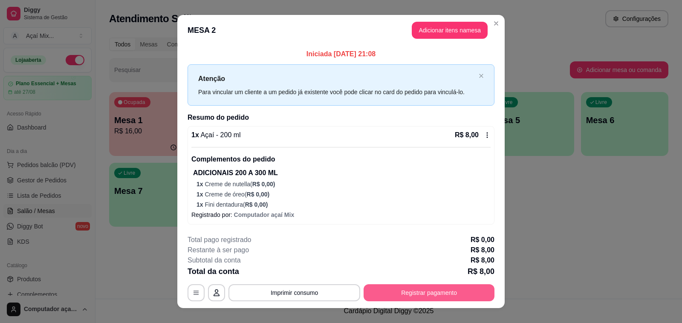
click at [416, 285] on button "Registrar pagamento" at bounding box center [429, 292] width 131 height 17
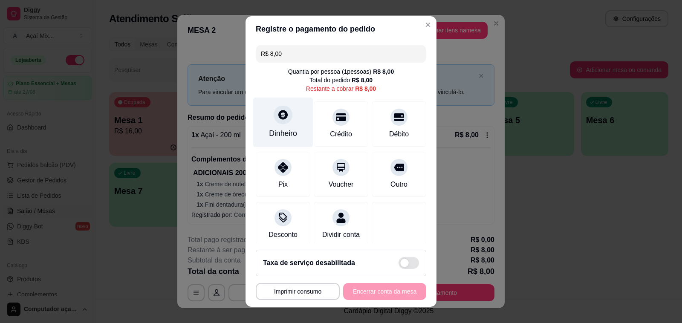
click at [256, 133] on div "Dinheiro" at bounding box center [283, 123] width 60 height 50
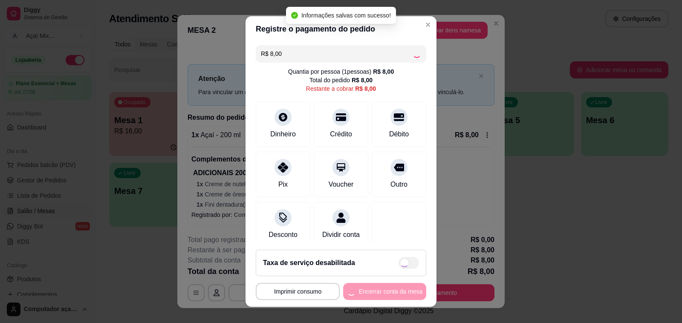
type input "R$ 0,00"
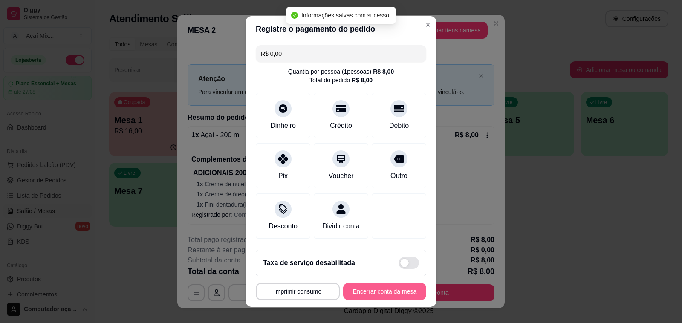
click at [370, 294] on button "Encerrar conta da mesa" at bounding box center [384, 291] width 83 height 17
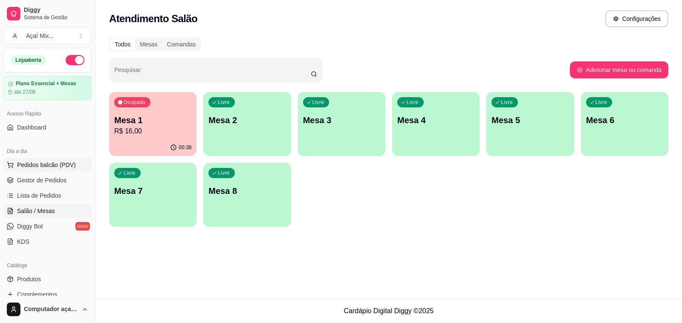
click at [49, 169] on span "Pedidos balcão (PDV)" at bounding box center [46, 165] width 59 height 9
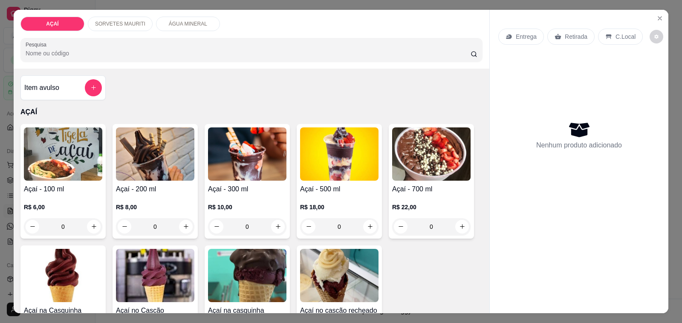
click at [224, 203] on p "R$ 10,00" at bounding box center [247, 207] width 78 height 9
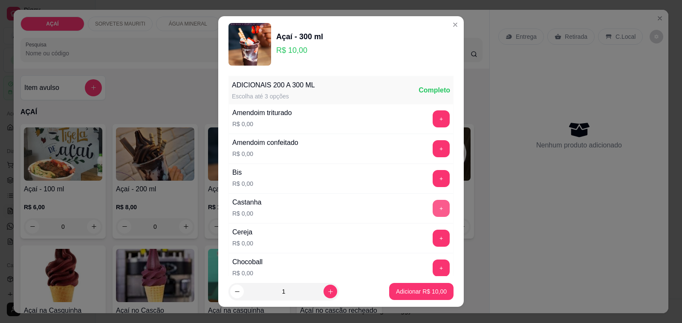
click at [433, 210] on button "+" at bounding box center [441, 208] width 17 height 17
click at [433, 124] on button "+" at bounding box center [441, 118] width 17 height 17
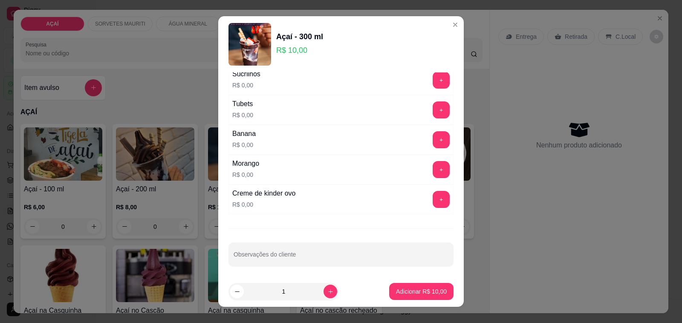
scroll to position [1092, 0]
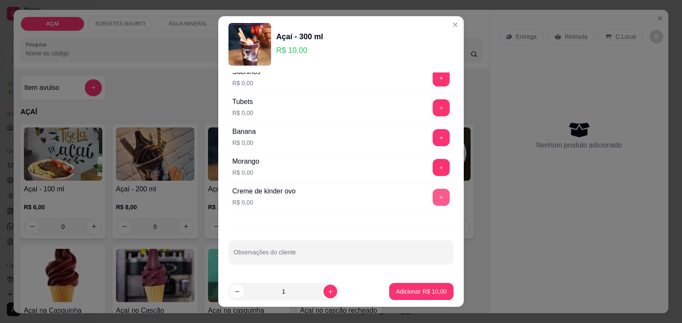
click at [433, 196] on button "+" at bounding box center [441, 197] width 17 height 17
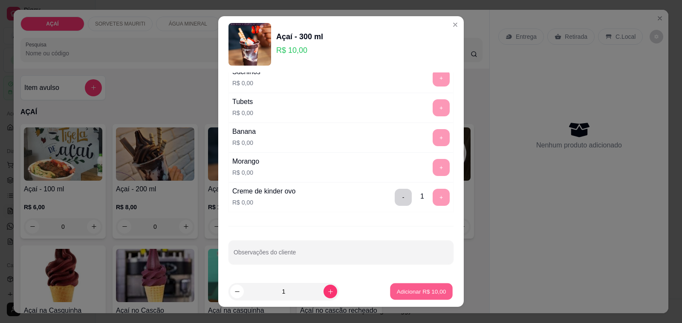
click at [413, 290] on p "Adicionar R$ 10,00" at bounding box center [421, 291] width 49 height 8
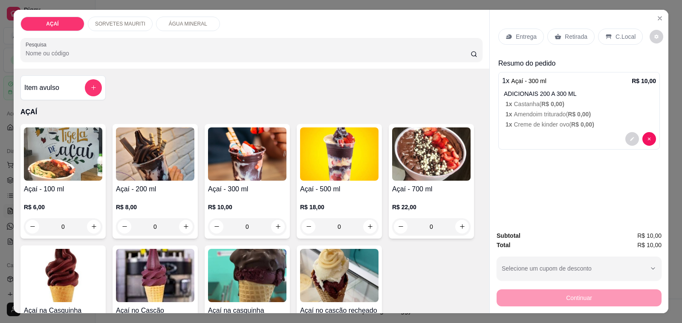
click at [509, 29] on div "Entrega" at bounding box center [521, 37] width 46 height 16
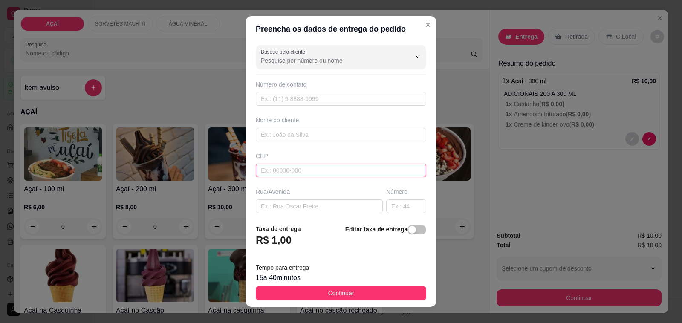
click at [302, 174] on input "text" at bounding box center [341, 171] width 170 height 14
type input "57520000"
type input "Maravilha"
type input "57520000"
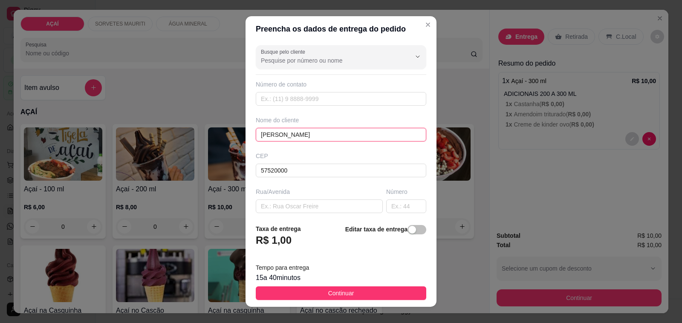
type input "[PERSON_NAME]"
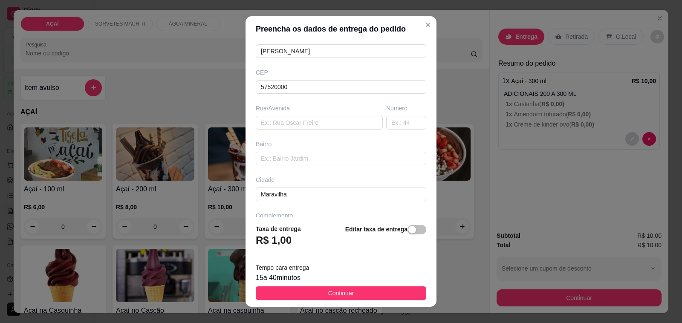
scroll to position [113, 0]
type input "8120-2131"
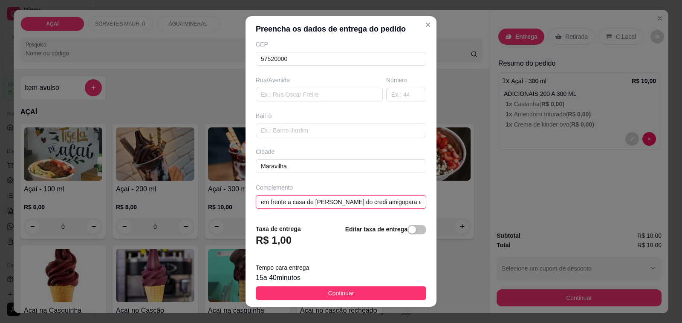
click at [367, 199] on input "em frente a casa de [PERSON_NAME] do credi amigopara entregar na casa de [PERSO…" at bounding box center [341, 202] width 170 height 14
type input "em frente a casa de [PERSON_NAME] do credi amigo , para entregar na casa de [PE…"
drag, startPoint x: 388, startPoint y: 294, endPoint x: 420, endPoint y: 288, distance: 32.6
click at [392, 291] on button "Continuar" at bounding box center [341, 293] width 170 height 14
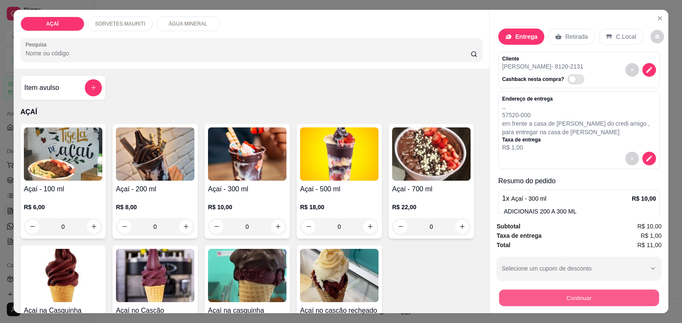
click at [499, 298] on button "Continuar" at bounding box center [579, 298] width 160 height 17
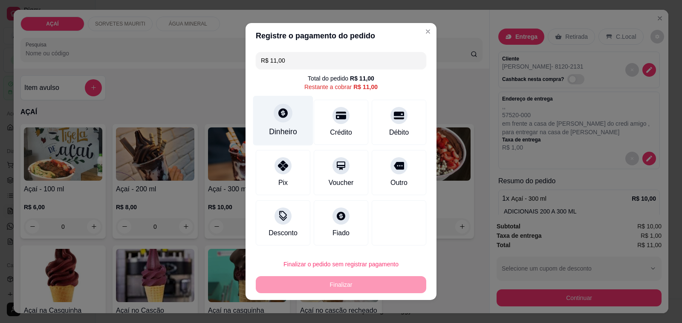
click at [275, 131] on div "Dinheiro" at bounding box center [283, 131] width 28 height 11
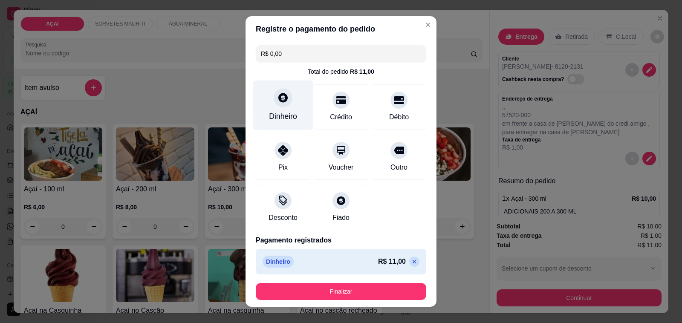
click at [278, 116] on div "Dinheiro" at bounding box center [283, 116] width 28 height 11
click at [284, 118] on div "Dinheiro" at bounding box center [283, 116] width 28 height 11
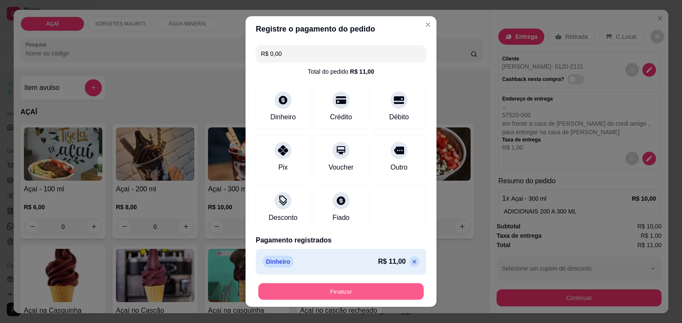
click at [310, 291] on button "Finalizar" at bounding box center [340, 291] width 165 height 17
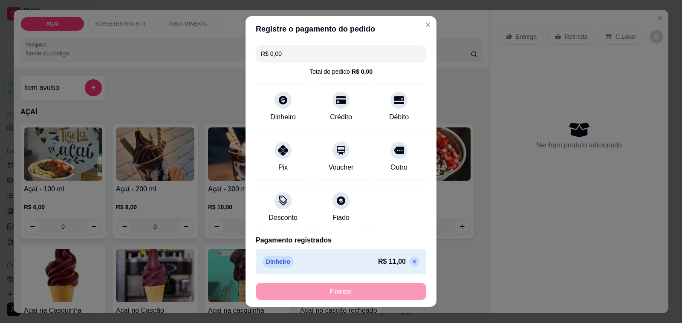
type input "-R$ 11,00"
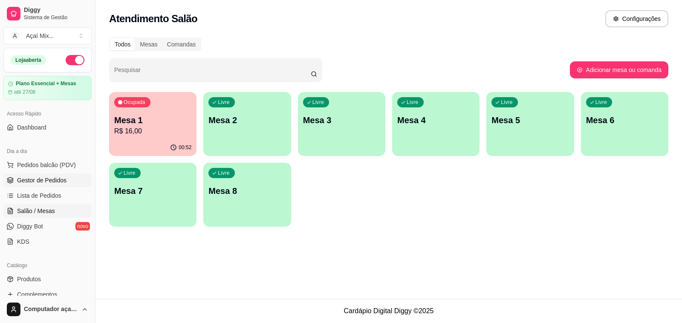
click at [58, 179] on span "Gestor de Pedidos" at bounding box center [41, 180] width 49 height 9
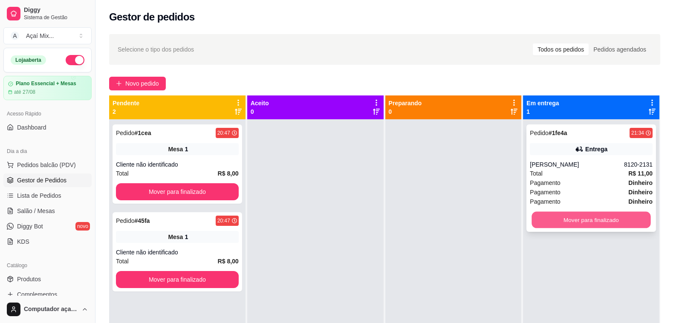
click at [614, 219] on button "Mover para finalizado" at bounding box center [591, 220] width 119 height 17
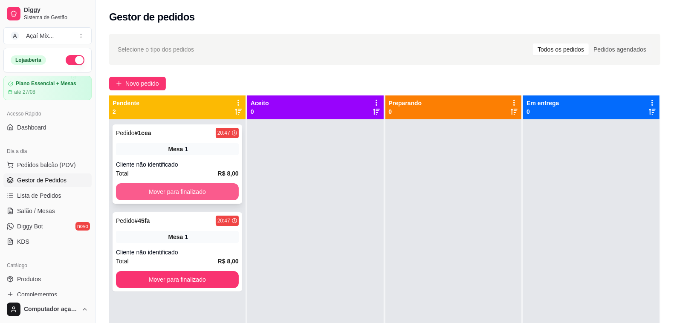
click at [196, 195] on button "Mover para finalizado" at bounding box center [177, 191] width 123 height 17
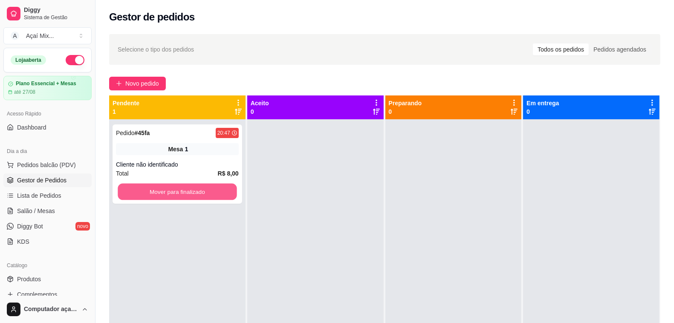
click at [195, 195] on button "Mover para finalizado" at bounding box center [177, 192] width 119 height 17
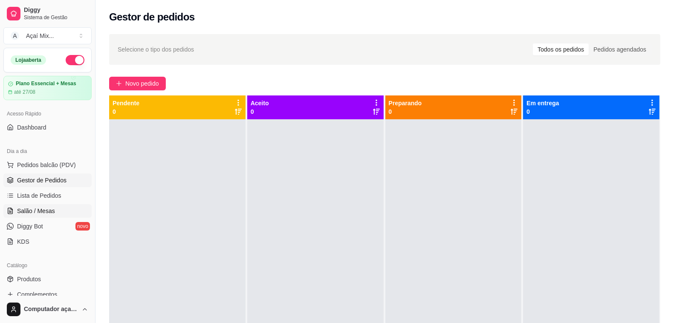
click at [48, 209] on span "Salão / Mesas" at bounding box center [36, 211] width 38 height 9
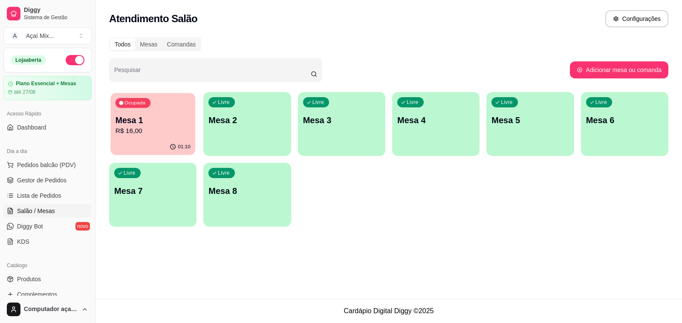
click at [167, 124] on p "Mesa 1" at bounding box center [153, 121] width 75 height 12
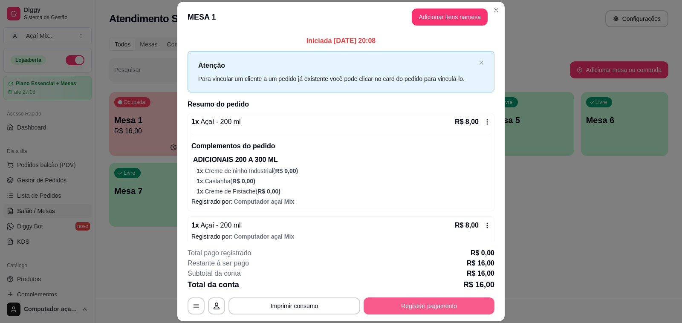
click at [414, 305] on button "Registrar pagamento" at bounding box center [429, 306] width 131 height 17
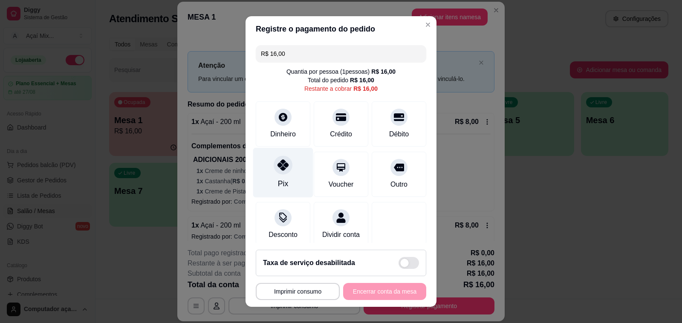
click at [263, 180] on div "Pix" at bounding box center [283, 173] width 60 height 50
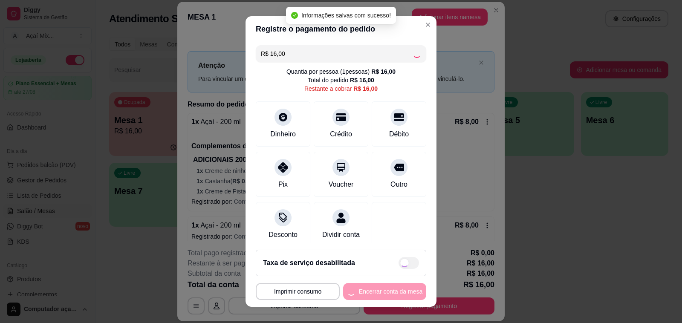
type input "R$ 0,00"
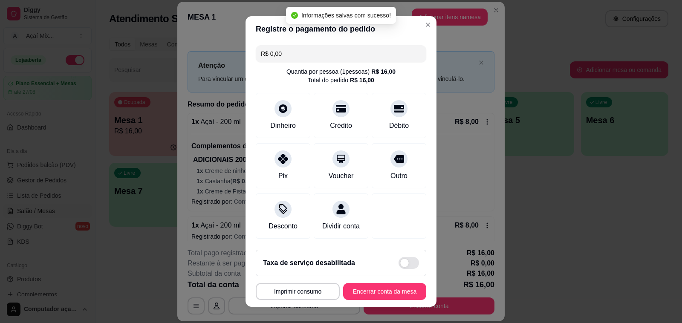
click at [393, 283] on footer "**********" at bounding box center [341, 275] width 191 height 64
click at [396, 285] on button "Encerrar conta da mesa" at bounding box center [384, 291] width 81 height 17
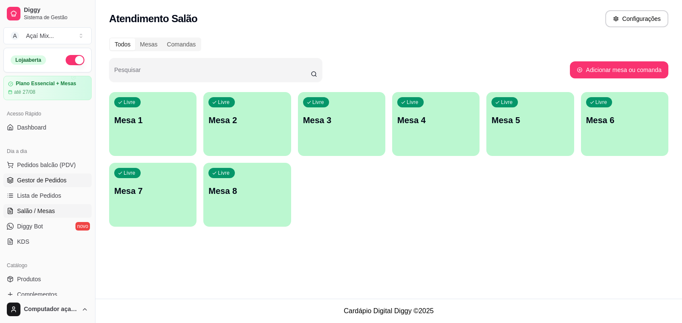
click at [55, 179] on span "Gestor de Pedidos" at bounding box center [41, 180] width 49 height 9
